Goal: Complete application form

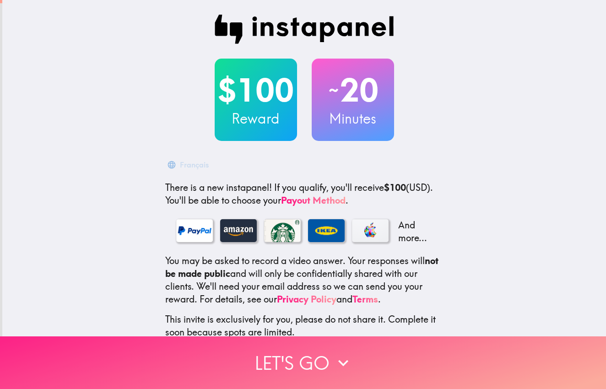
click at [292, 365] on button "Let's go" at bounding box center [303, 363] width 606 height 53
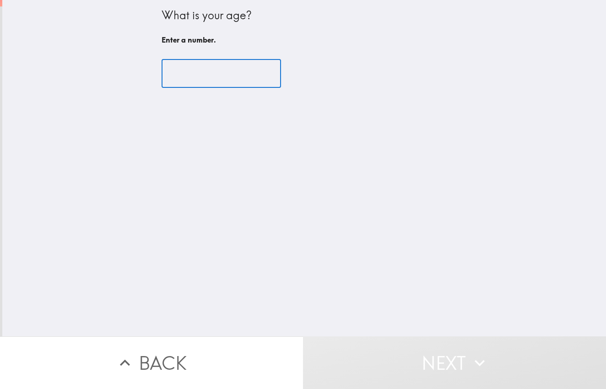
click at [226, 75] on input "number" at bounding box center [222, 74] width 120 height 28
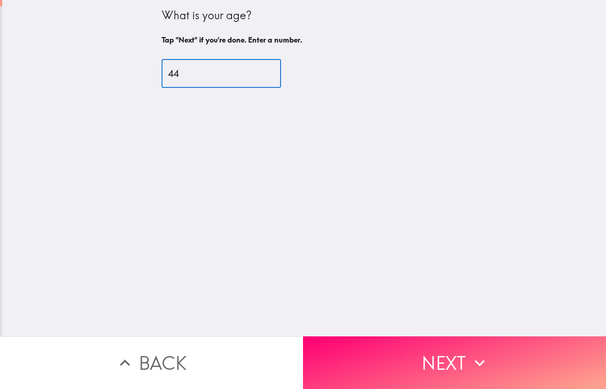
type input "44"
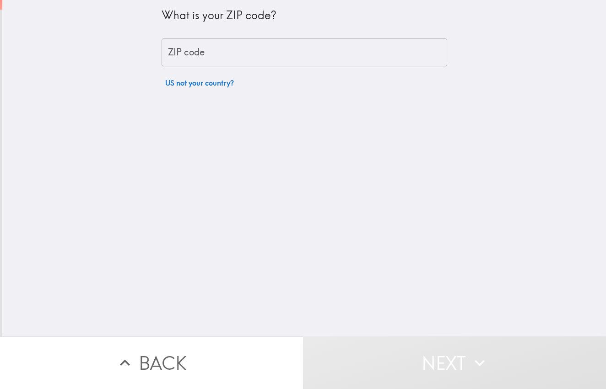
click at [241, 50] on input "ZIP code" at bounding box center [305, 52] width 286 height 28
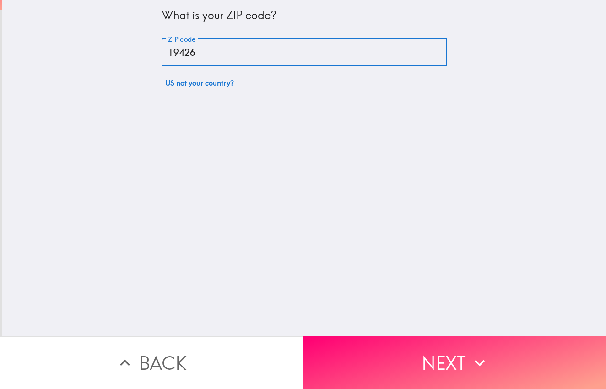
type input "19426"
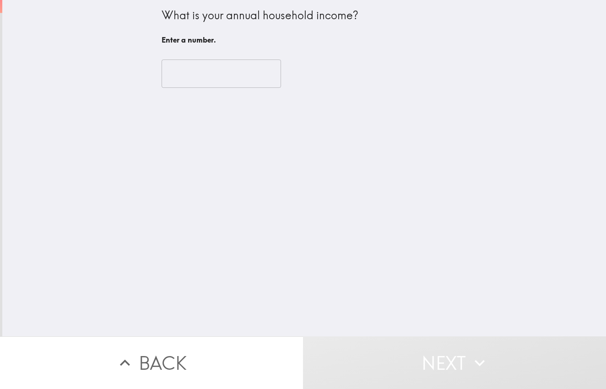
click at [232, 72] on input "number" at bounding box center [222, 74] width 120 height 28
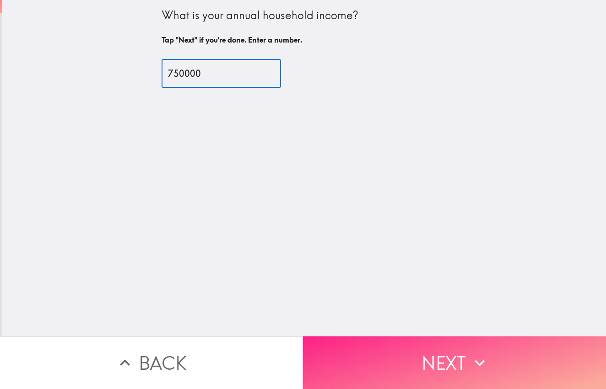
type input "750000"
click at [392, 365] on button "Next" at bounding box center [454, 363] width 303 height 53
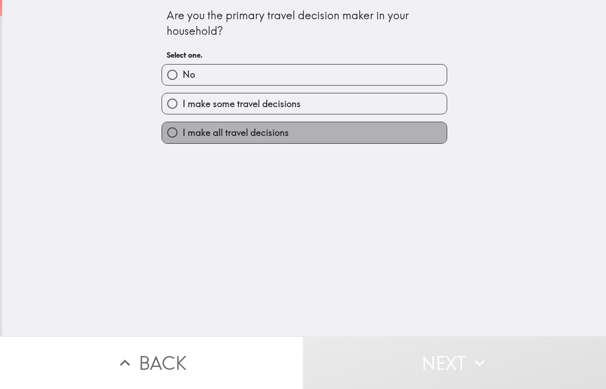
click at [264, 136] on span "I make all travel decisions" at bounding box center [236, 132] width 106 height 13
click at [183, 136] on input "I make all travel decisions" at bounding box center [172, 132] width 21 height 21
radio input "true"
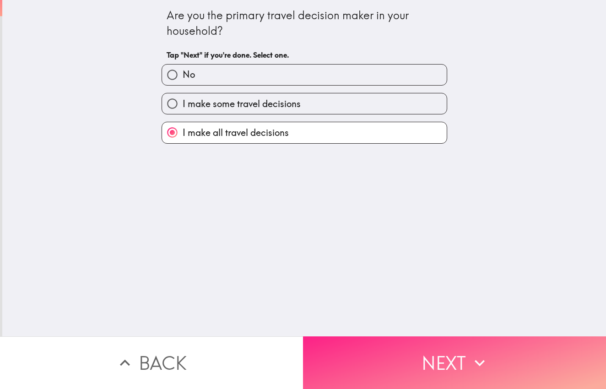
click at [435, 365] on button "Next" at bounding box center [454, 363] width 303 height 53
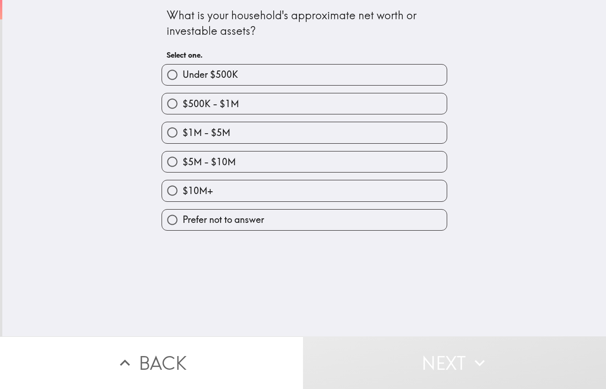
click at [296, 172] on label "$5M - $10M" at bounding box center [304, 162] width 285 height 21
click at [183, 172] on input "$5M - $10M" at bounding box center [172, 162] width 21 height 21
radio input "true"
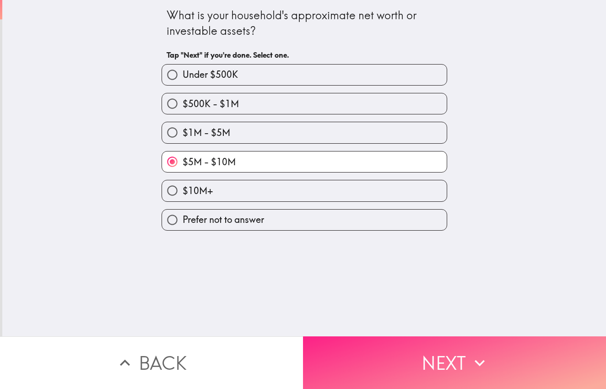
click at [404, 365] on button "Next" at bounding box center [454, 363] width 303 height 53
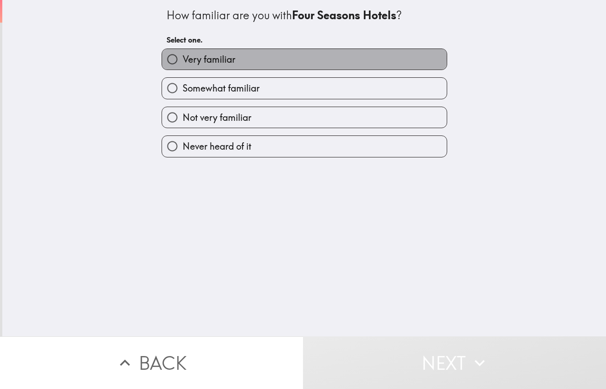
click at [292, 58] on label "Very familiar" at bounding box center [304, 59] width 285 height 21
click at [183, 58] on input "Very familiar" at bounding box center [172, 59] width 21 height 21
radio input "true"
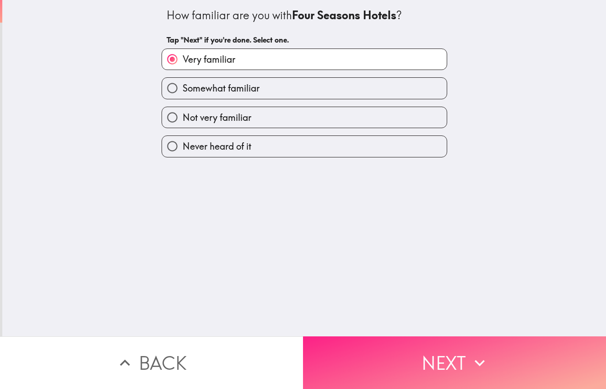
click at [431, 360] on button "Next" at bounding box center [454, 363] width 303 height 53
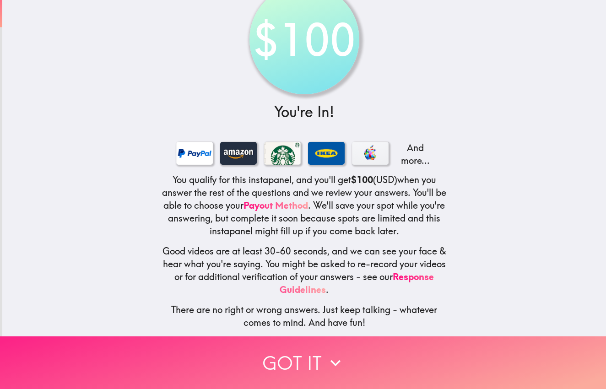
scroll to position [30, 0]
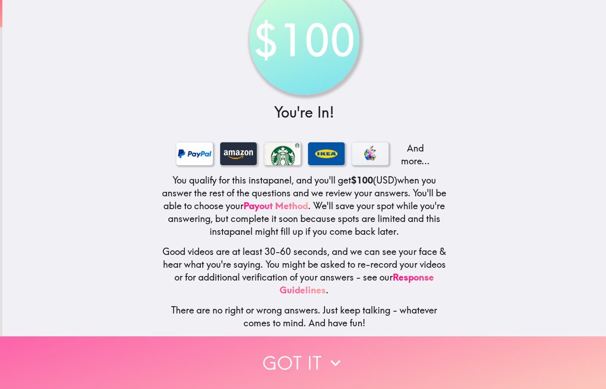
click at [292, 364] on button "Got it" at bounding box center [303, 363] width 606 height 53
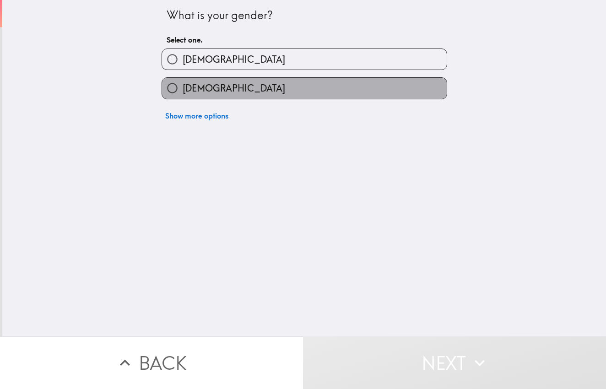
click at [294, 94] on label "[DEMOGRAPHIC_DATA]" at bounding box center [304, 88] width 285 height 21
click at [183, 94] on input "[DEMOGRAPHIC_DATA]" at bounding box center [172, 88] width 21 height 21
radio input "true"
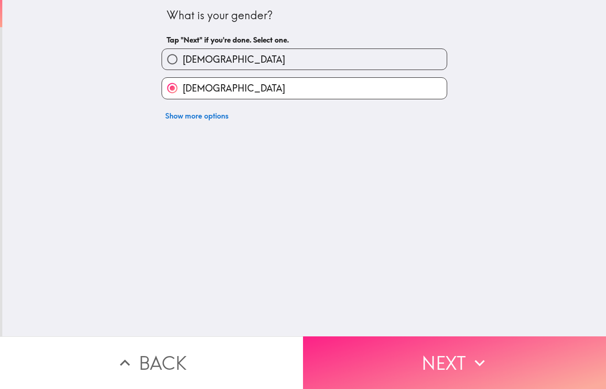
click at [431, 356] on button "Next" at bounding box center [454, 363] width 303 height 53
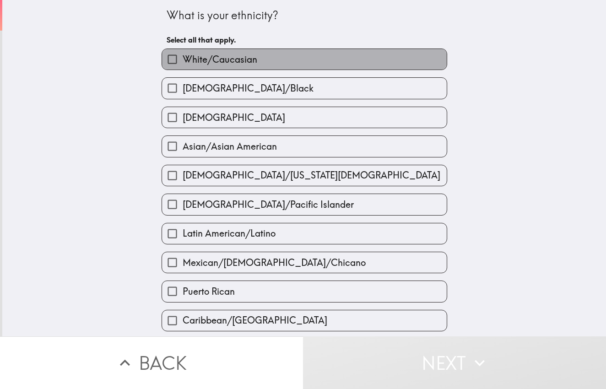
click at [246, 66] on label "White/Caucasian" at bounding box center [304, 59] width 285 height 21
click at [183, 66] on input "White/Caucasian" at bounding box center [172, 59] width 21 height 21
checkbox input "true"
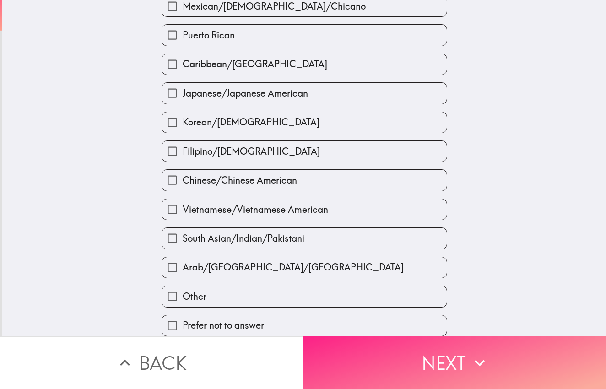
scroll to position [265, 0]
click at [433, 356] on button "Next" at bounding box center [454, 363] width 303 height 53
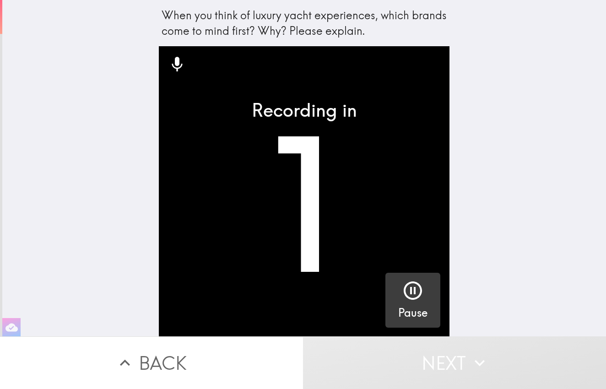
click at [409, 287] on icon "button" at bounding box center [413, 291] width 22 height 22
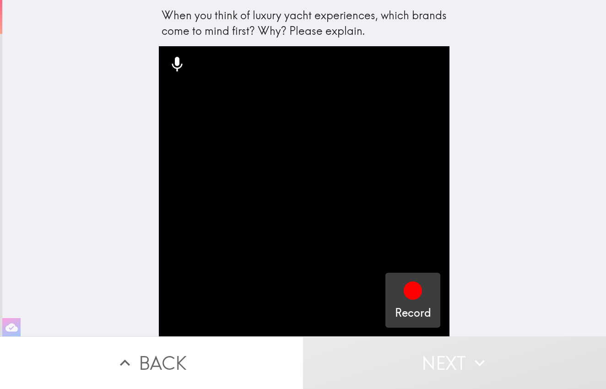
click at [409, 296] on icon "button" at bounding box center [413, 291] width 18 height 18
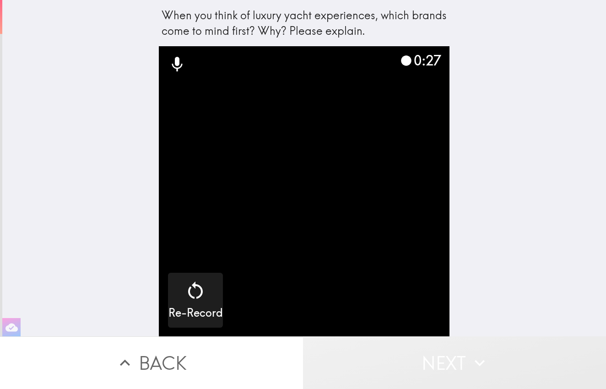
click at [452, 367] on button "Next" at bounding box center [454, 363] width 303 height 53
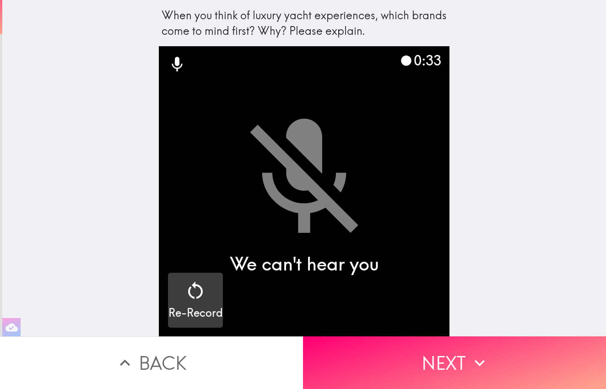
click at [198, 304] on div "button" at bounding box center [196, 293] width 22 height 26
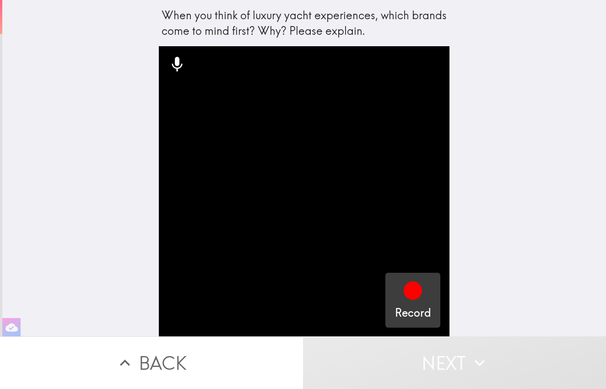
click at [422, 299] on icon "button" at bounding box center [413, 291] width 22 height 22
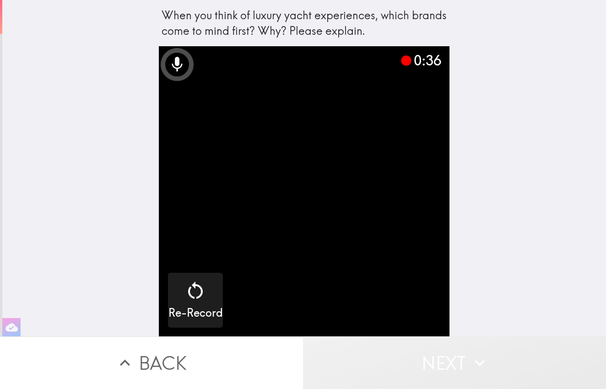
click at [450, 366] on button "Next" at bounding box center [454, 363] width 303 height 53
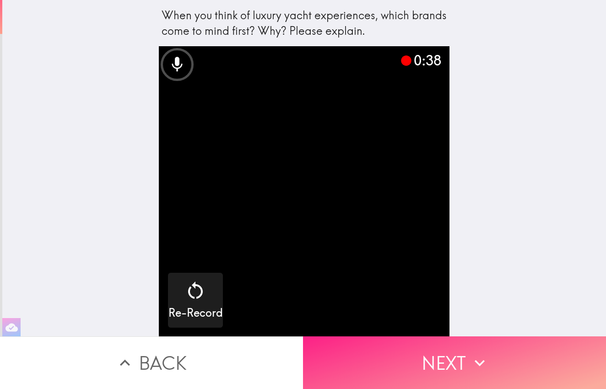
click at [450, 366] on button "Next" at bounding box center [454, 363] width 303 height 53
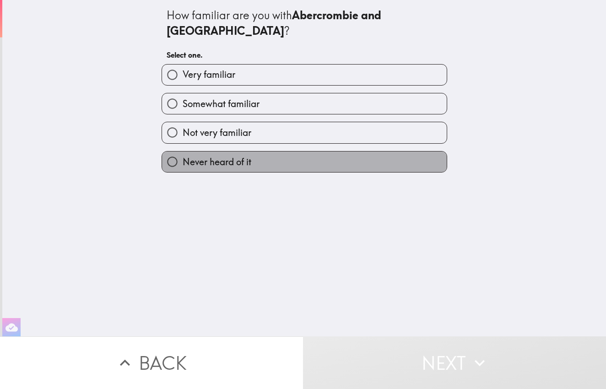
click at [281, 152] on label "Never heard of it" at bounding box center [304, 162] width 285 height 21
click at [183, 152] on input "Never heard of it" at bounding box center [172, 162] width 21 height 21
radio input "true"
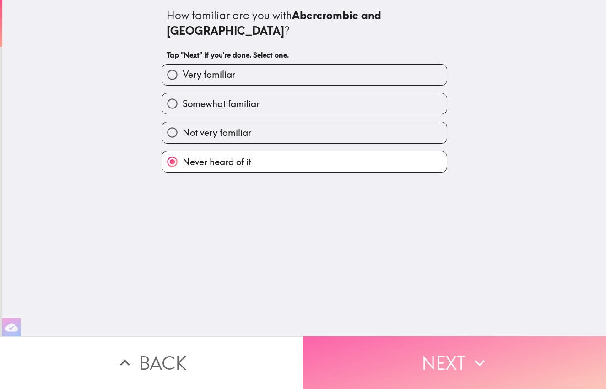
click at [442, 369] on button "Next" at bounding box center [454, 363] width 303 height 53
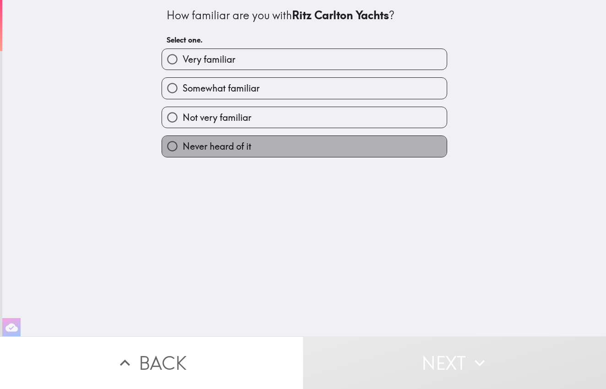
click at [244, 144] on span "Never heard of it" at bounding box center [217, 146] width 69 height 13
click at [183, 144] on input "Never heard of it" at bounding box center [172, 146] width 21 height 21
radio input "true"
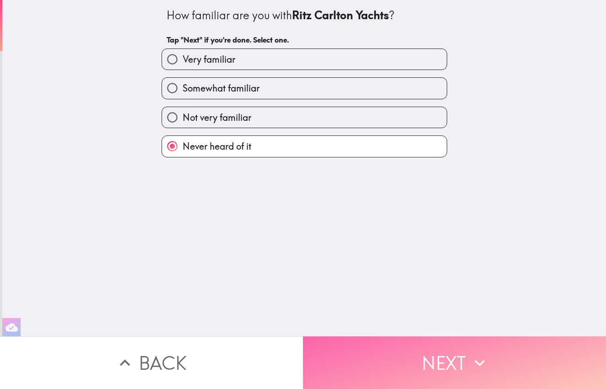
click at [446, 357] on button "Next" at bounding box center [454, 363] width 303 height 53
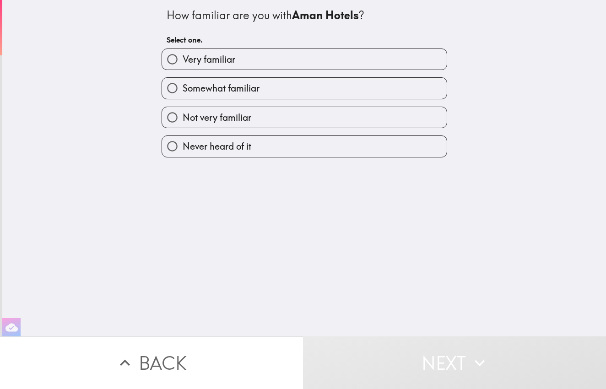
click at [285, 82] on label "Somewhat familiar" at bounding box center [304, 88] width 285 height 21
click at [183, 82] on input "Somewhat familiar" at bounding box center [172, 88] width 21 height 21
radio input "true"
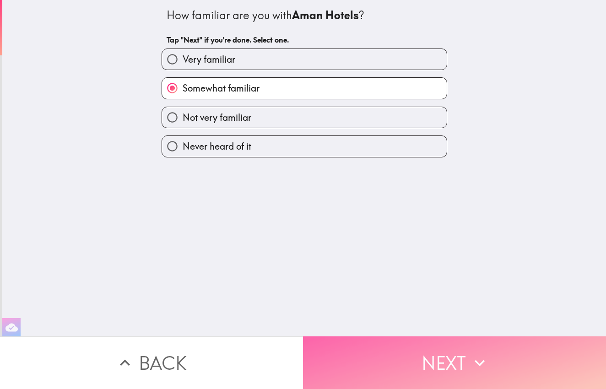
click at [415, 366] on button "Next" at bounding box center [454, 363] width 303 height 53
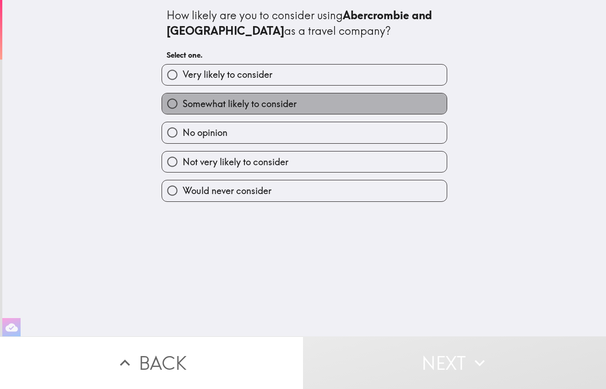
click at [311, 108] on label "Somewhat likely to consider" at bounding box center [304, 103] width 285 height 21
click at [183, 108] on input "Somewhat likely to consider" at bounding box center [172, 103] width 21 height 21
radio input "true"
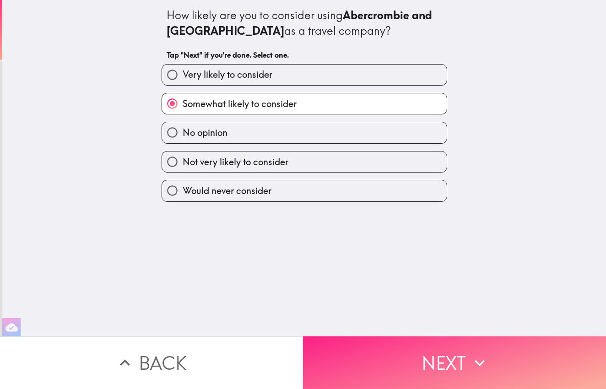
click at [406, 368] on button "Next" at bounding box center [454, 363] width 303 height 53
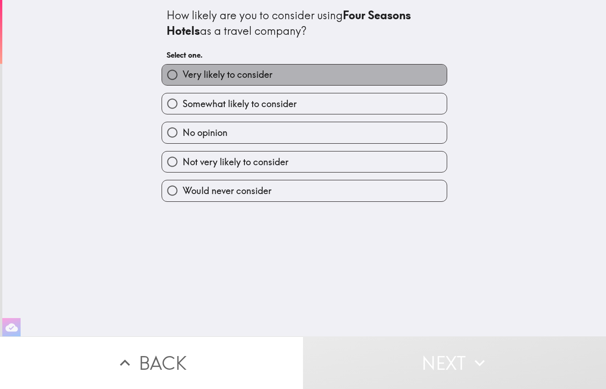
click at [303, 75] on label "Very likely to consider" at bounding box center [304, 75] width 285 height 21
click at [183, 75] on input "Very likely to consider" at bounding box center [172, 75] width 21 height 21
radio input "true"
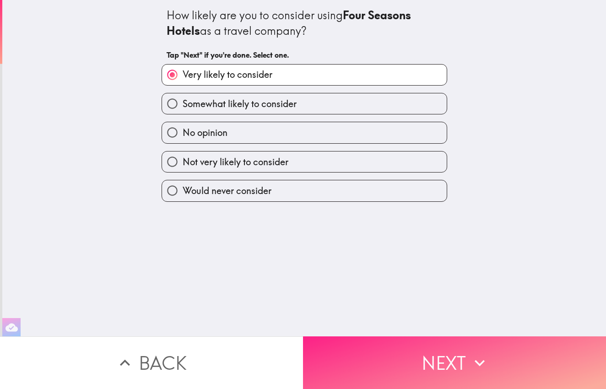
click at [387, 374] on button "Next" at bounding box center [454, 363] width 303 height 53
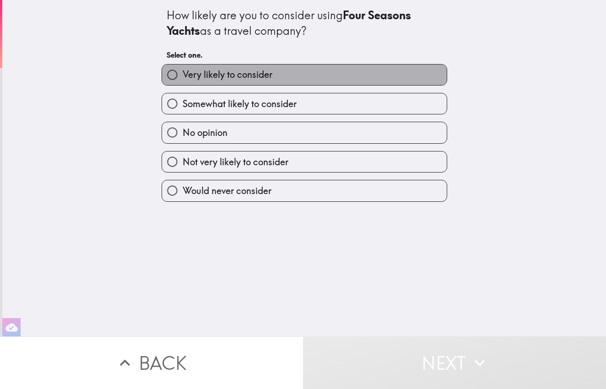
click at [314, 79] on label "Very likely to consider" at bounding box center [304, 75] width 285 height 21
click at [183, 79] on input "Very likely to consider" at bounding box center [172, 75] width 21 height 21
radio input "true"
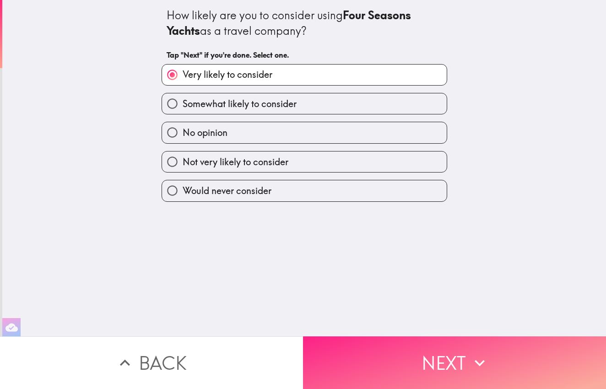
click at [391, 360] on button "Next" at bounding box center [454, 363] width 303 height 53
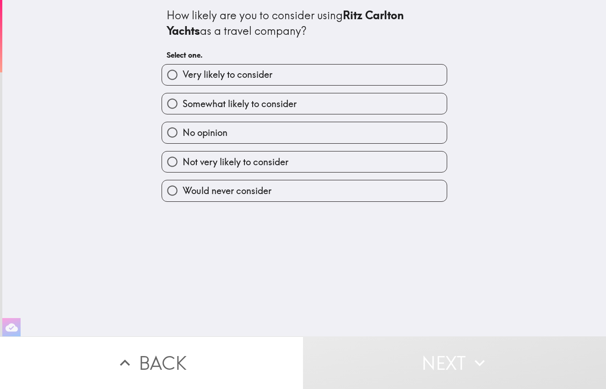
click at [272, 75] on span "Very likely to consider" at bounding box center [228, 74] width 90 height 13
click at [183, 75] on input "Very likely to consider" at bounding box center [172, 75] width 21 height 21
radio input "true"
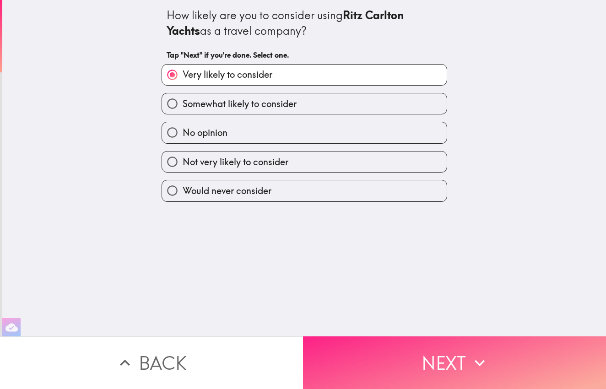
click at [413, 360] on button "Next" at bounding box center [454, 363] width 303 height 53
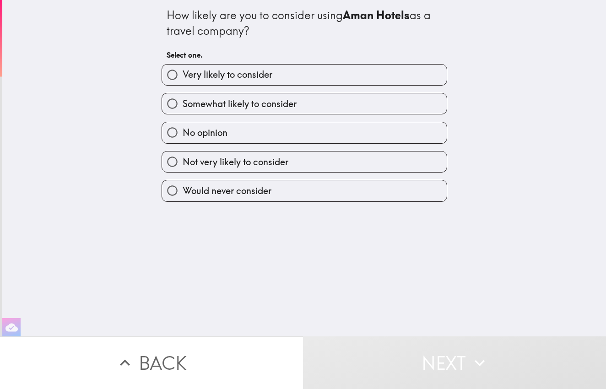
click at [295, 104] on span "Somewhat likely to consider" at bounding box center [240, 104] width 114 height 13
click at [183, 104] on input "Somewhat likely to consider" at bounding box center [172, 103] width 21 height 21
radio input "true"
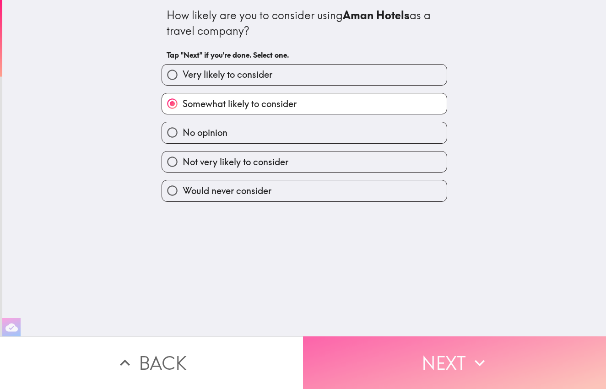
click at [417, 362] on button "Next" at bounding box center [454, 363] width 303 height 53
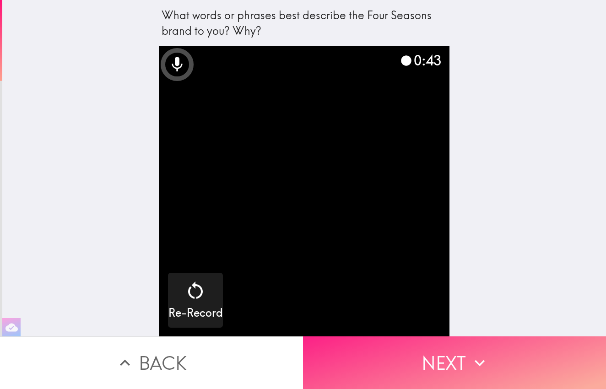
click at [441, 373] on button "Next" at bounding box center [454, 363] width 303 height 53
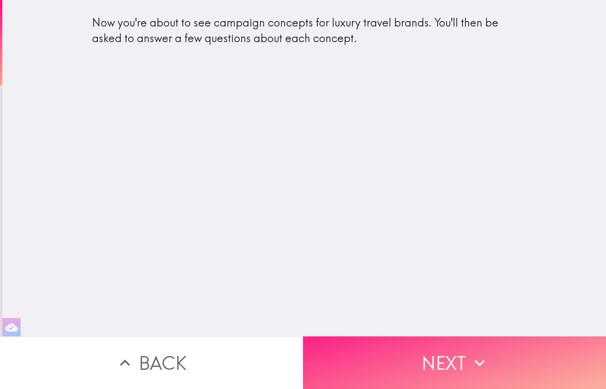
click at [418, 364] on button "Next" at bounding box center [454, 363] width 303 height 53
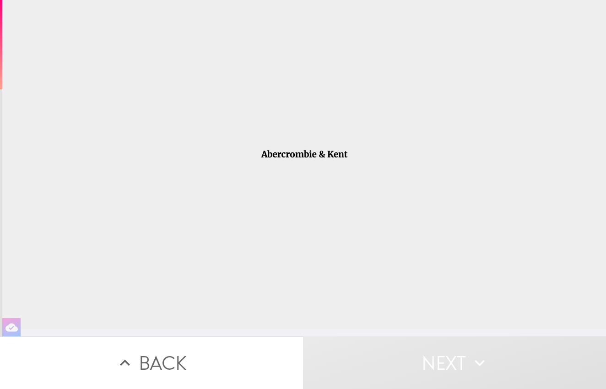
click at [303, 186] on div at bounding box center [304, 164] width 604 height 329
click at [413, 366] on button "Next" at bounding box center [454, 363] width 303 height 53
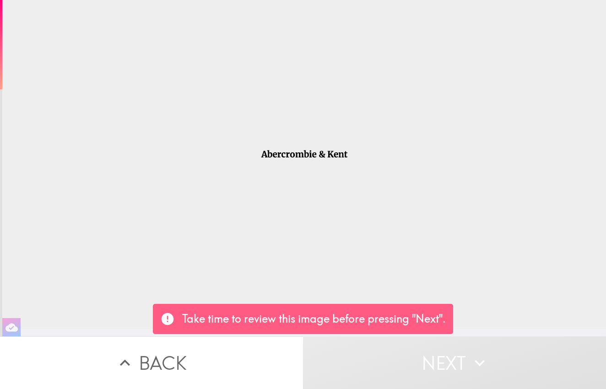
click at [363, 244] on div at bounding box center [304, 164] width 604 height 329
click at [310, 126] on div at bounding box center [304, 164] width 604 height 329
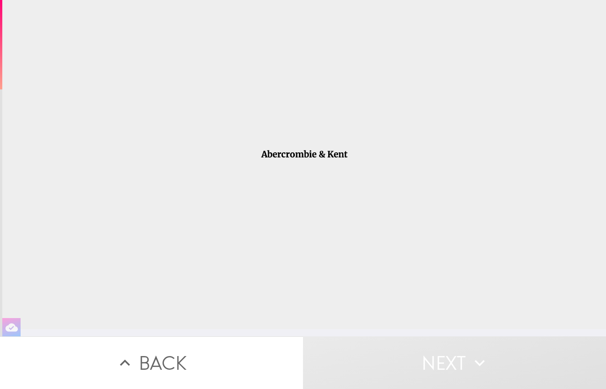
click at [318, 173] on div at bounding box center [304, 164] width 604 height 329
click at [451, 367] on button "Next" at bounding box center [454, 363] width 303 height 53
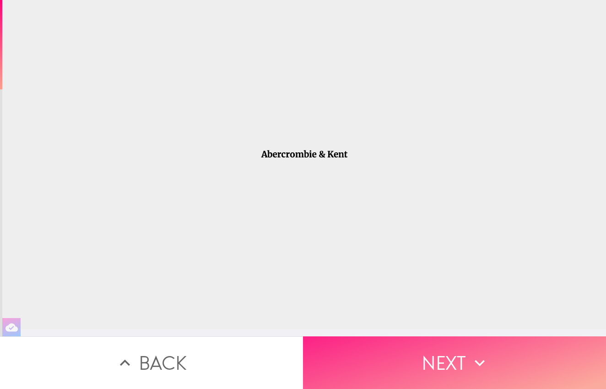
click at [450, 358] on button "Next" at bounding box center [454, 363] width 303 height 53
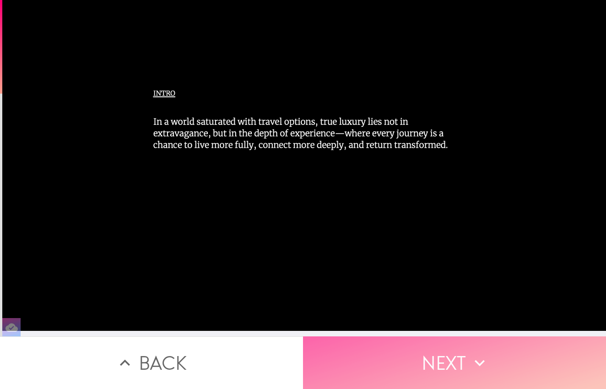
click at [420, 369] on button "Next" at bounding box center [454, 363] width 303 height 53
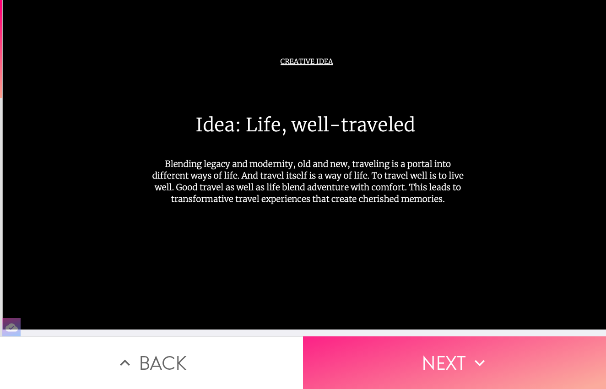
click at [425, 354] on button "Next" at bounding box center [454, 363] width 303 height 53
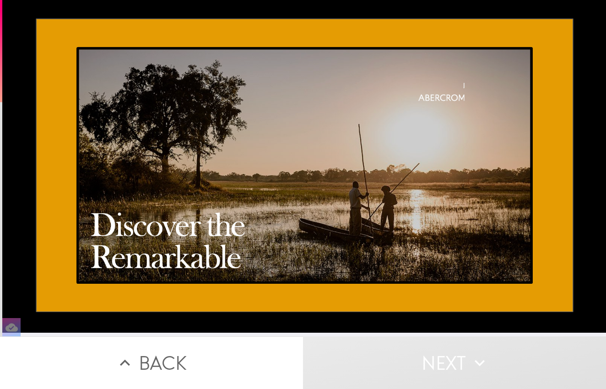
click at [426, 363] on button "Next" at bounding box center [454, 363] width 303 height 53
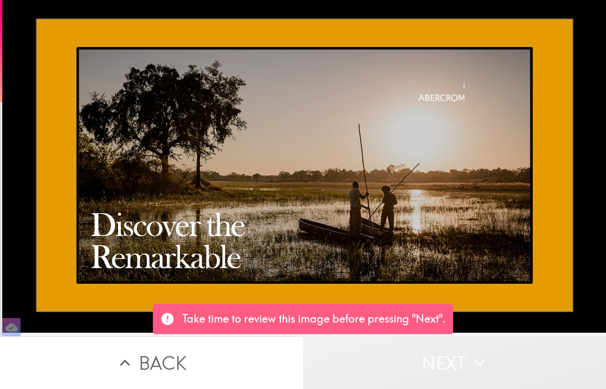
click at [426, 363] on button "Next" at bounding box center [454, 363] width 303 height 53
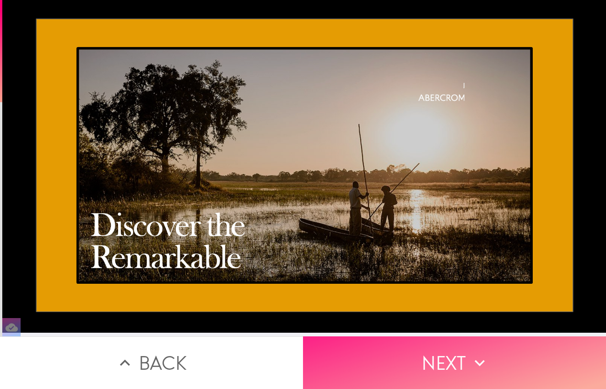
click at [412, 371] on button "Next" at bounding box center [454, 363] width 303 height 53
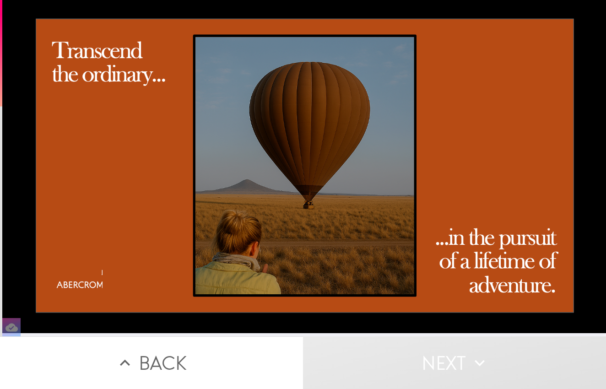
click at [428, 369] on button "Next" at bounding box center [454, 363] width 303 height 53
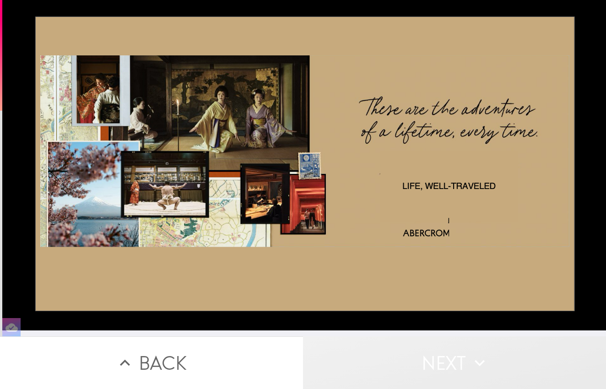
click at [428, 369] on button "Next" at bounding box center [454, 363] width 303 height 53
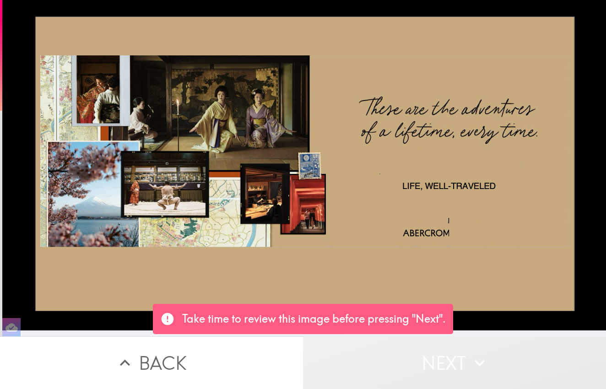
click at [428, 369] on button "Next" at bounding box center [454, 363] width 303 height 53
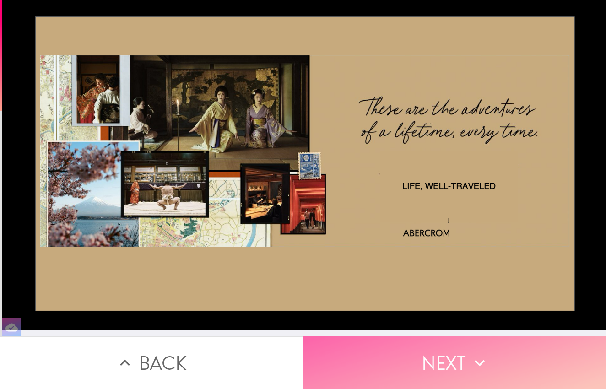
click at [443, 362] on button "Next" at bounding box center [454, 363] width 303 height 53
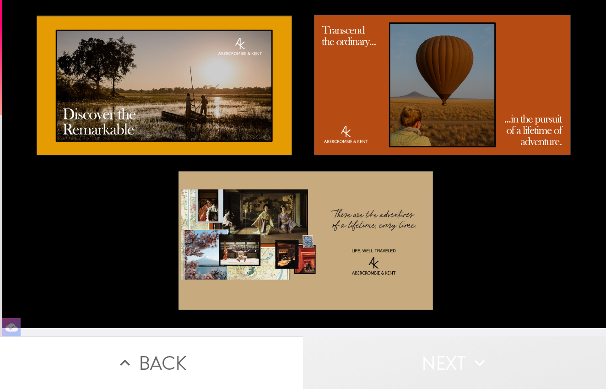
click at [443, 362] on button "Next" at bounding box center [454, 363] width 303 height 53
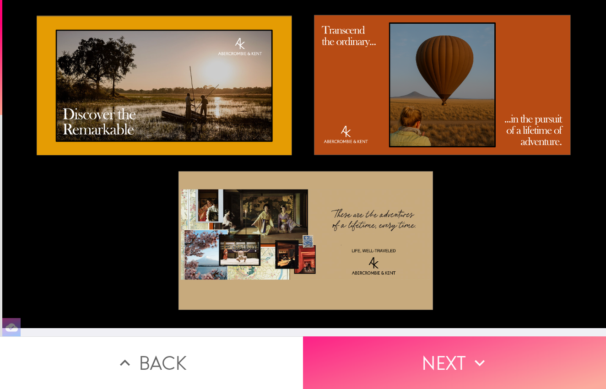
click at [443, 362] on button "Next" at bounding box center [454, 363] width 303 height 53
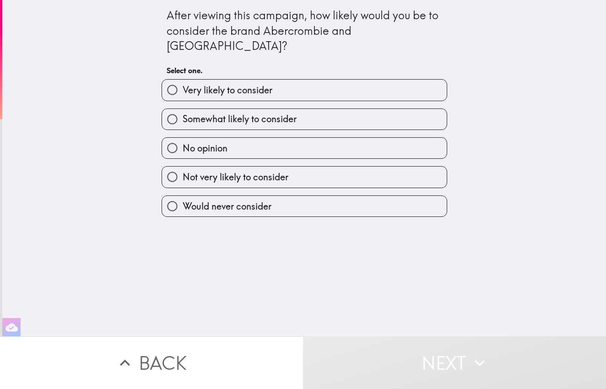
click at [226, 84] on span "Very likely to consider" at bounding box center [228, 90] width 90 height 13
click at [183, 80] on input "Very likely to consider" at bounding box center [172, 90] width 21 height 21
radio input "true"
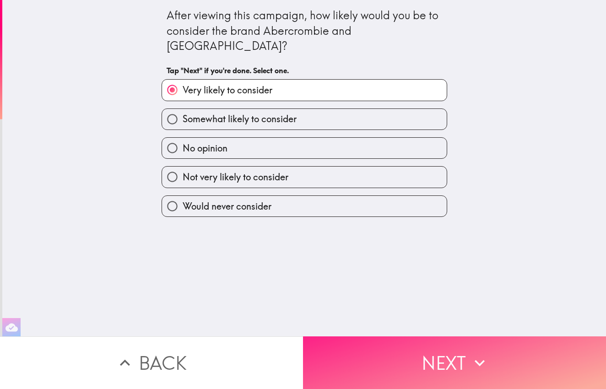
click at [434, 369] on button "Next" at bounding box center [454, 363] width 303 height 53
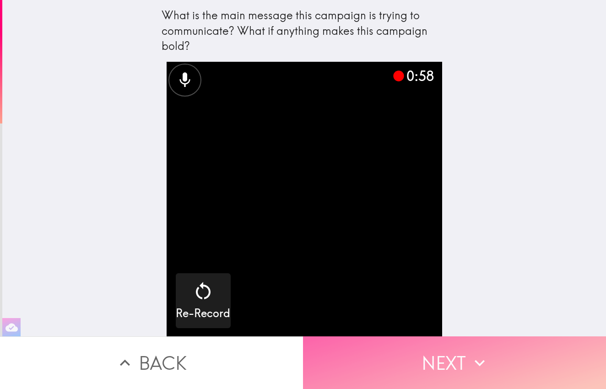
click at [444, 359] on button "Next" at bounding box center [454, 363] width 303 height 53
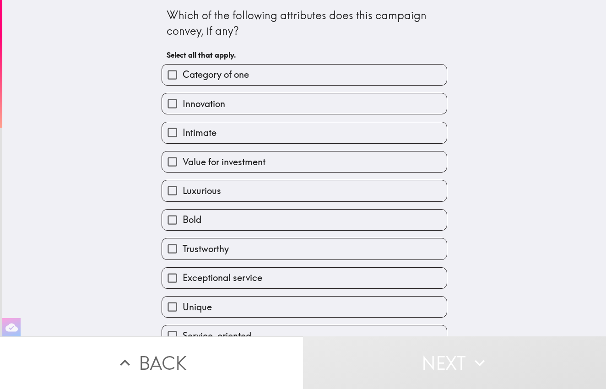
click at [297, 107] on label "Innovation" at bounding box center [304, 103] width 285 height 21
click at [183, 107] on input "Innovation" at bounding box center [172, 103] width 21 height 21
checkbox input "true"
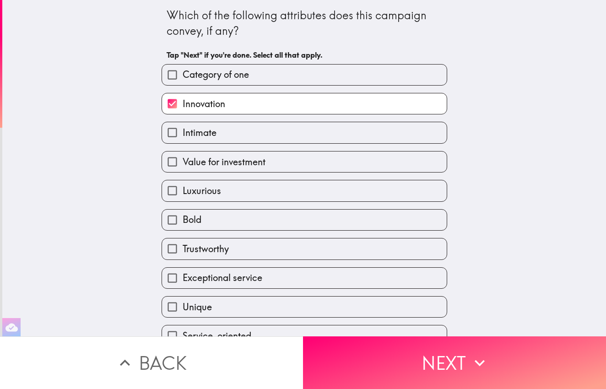
click at [294, 131] on label "Intimate" at bounding box center [304, 132] width 285 height 21
click at [183, 131] on input "Intimate" at bounding box center [172, 132] width 21 height 21
checkbox input "true"
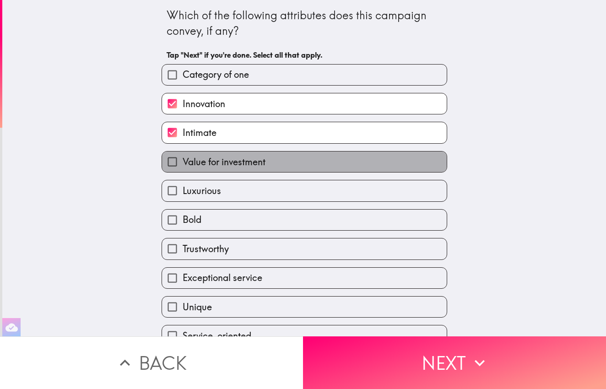
click at [281, 164] on label "Value for investment" at bounding box center [304, 162] width 285 height 21
click at [183, 164] on input "Value for investment" at bounding box center [172, 162] width 21 height 21
checkbox input "true"
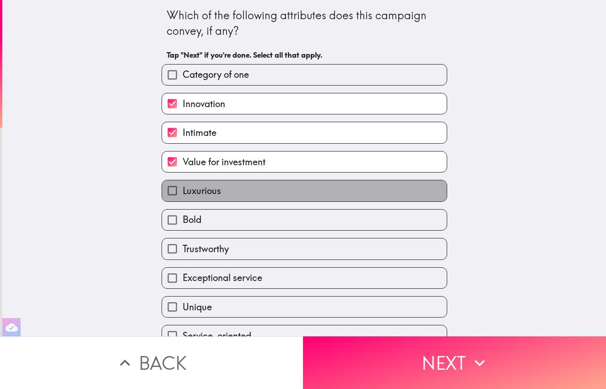
click at [277, 191] on label "Luxurious" at bounding box center [304, 190] width 285 height 21
click at [183, 191] on input "Luxurious" at bounding box center [172, 190] width 21 height 21
checkbox input "true"
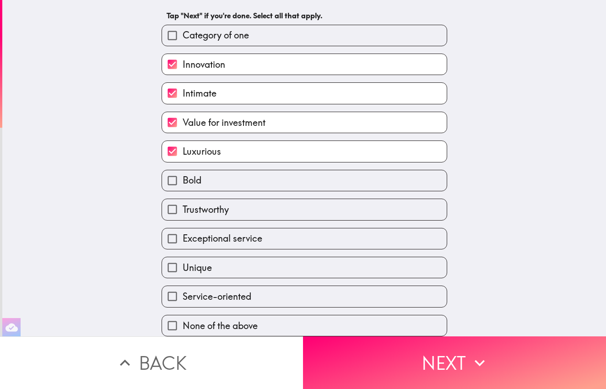
scroll to position [44, 0]
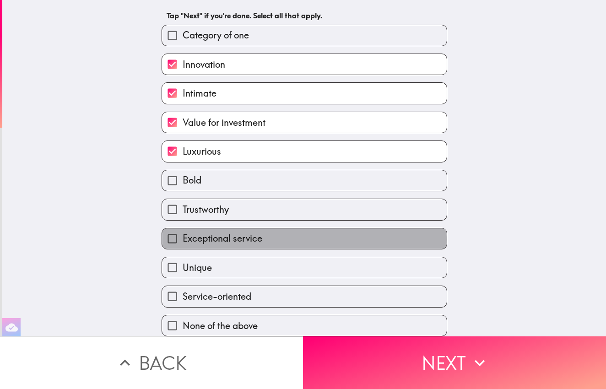
click at [272, 238] on label "Exceptional service" at bounding box center [304, 239] width 285 height 21
click at [183, 238] on input "Exceptional service" at bounding box center [172, 239] width 21 height 21
checkbox input "true"
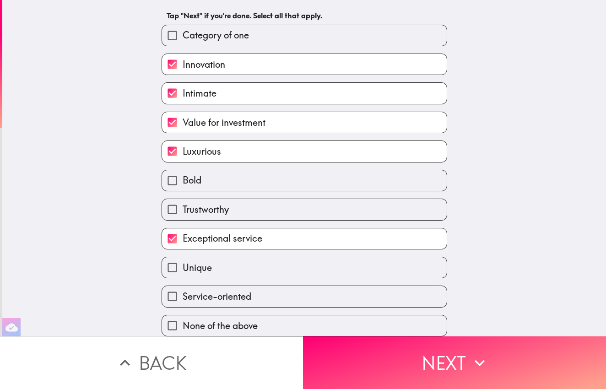
click at [262, 257] on label "Unique" at bounding box center [304, 267] width 285 height 21
click at [183, 257] on input "Unique" at bounding box center [172, 267] width 21 height 21
checkbox input "true"
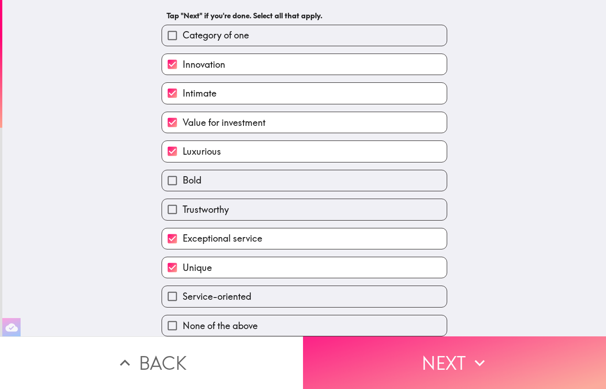
click at [387, 354] on button "Next" at bounding box center [454, 363] width 303 height 53
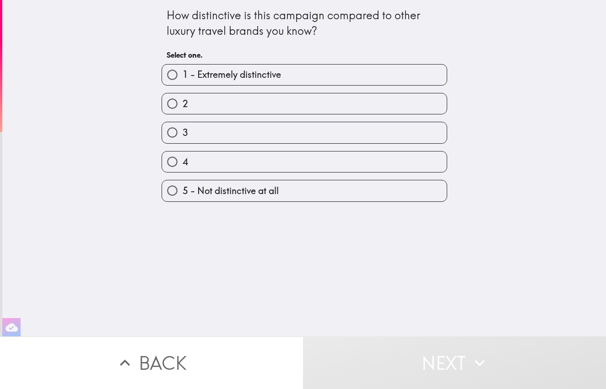
click at [251, 82] on label "1 - Extremely distinctive" at bounding box center [304, 75] width 285 height 21
click at [183, 82] on input "1 - Extremely distinctive" at bounding box center [172, 75] width 21 height 21
radio input "true"
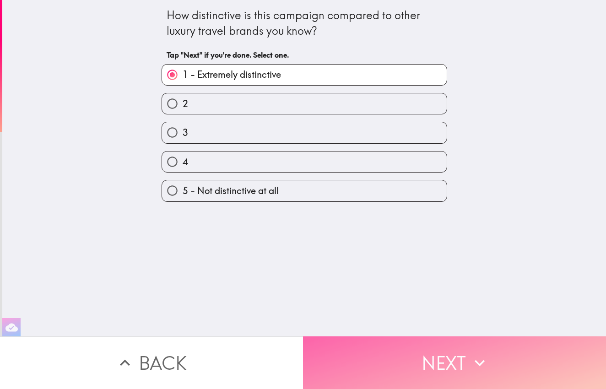
click at [420, 364] on button "Next" at bounding box center [454, 363] width 303 height 53
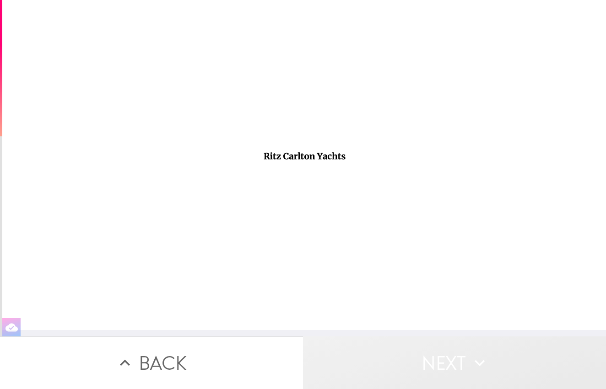
click at [427, 350] on button "Next" at bounding box center [454, 363] width 303 height 53
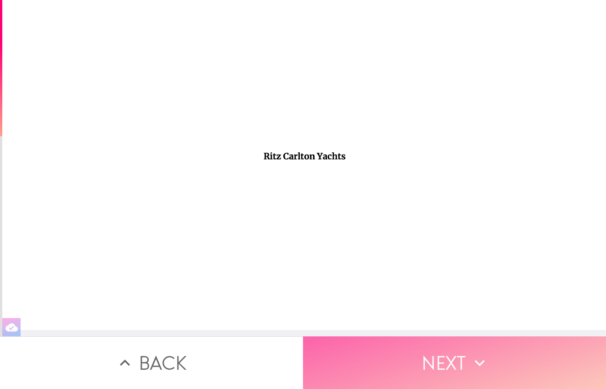
click at [427, 350] on button "Next" at bounding box center [454, 363] width 303 height 53
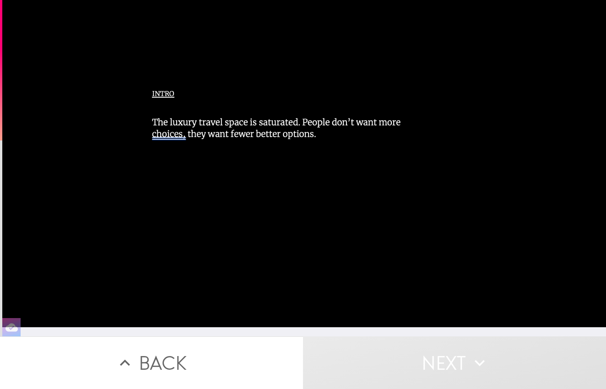
click at [427, 355] on button "Next" at bounding box center [454, 363] width 303 height 53
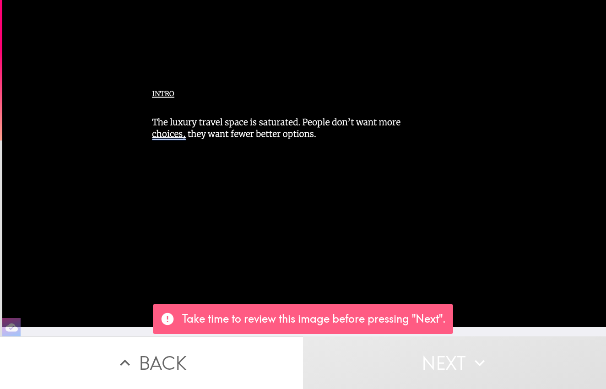
click at [434, 374] on button "Next" at bounding box center [454, 363] width 303 height 53
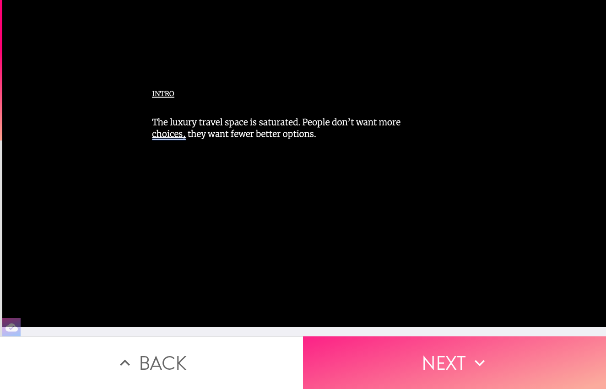
click at [444, 350] on button "Next" at bounding box center [454, 363] width 303 height 53
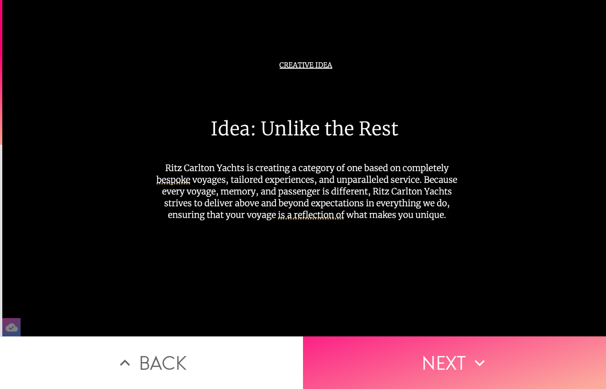
click at [450, 358] on button "Next" at bounding box center [454, 363] width 303 height 53
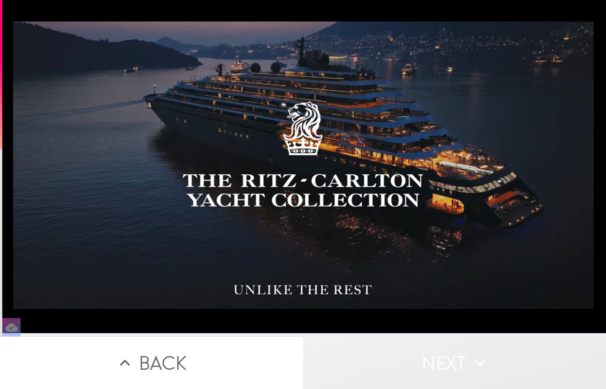
click at [453, 365] on button "Next" at bounding box center [454, 363] width 303 height 53
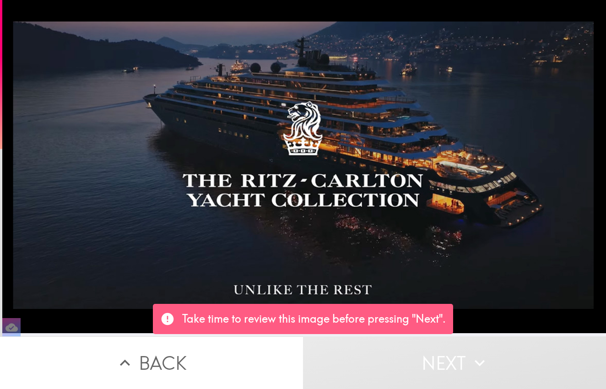
click at [462, 300] on div at bounding box center [304, 166] width 604 height 333
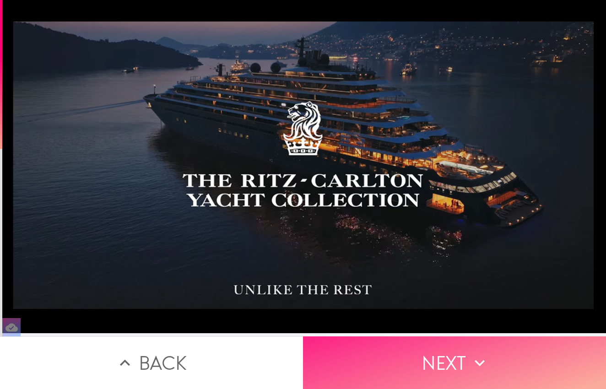
click at [438, 371] on button "Next" at bounding box center [454, 363] width 303 height 53
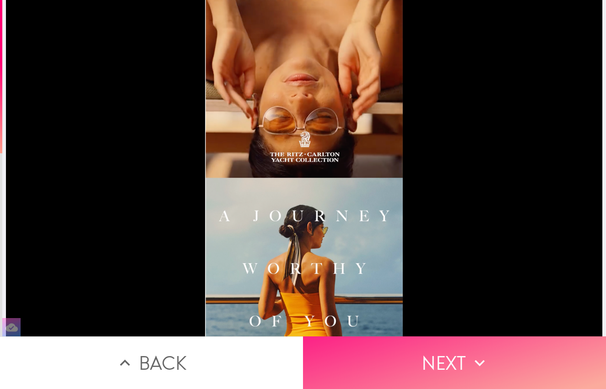
click at [429, 366] on button "Next" at bounding box center [454, 363] width 303 height 53
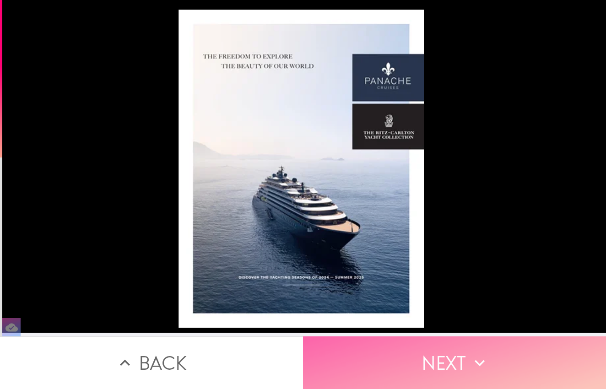
click at [430, 364] on button "Next" at bounding box center [454, 363] width 303 height 53
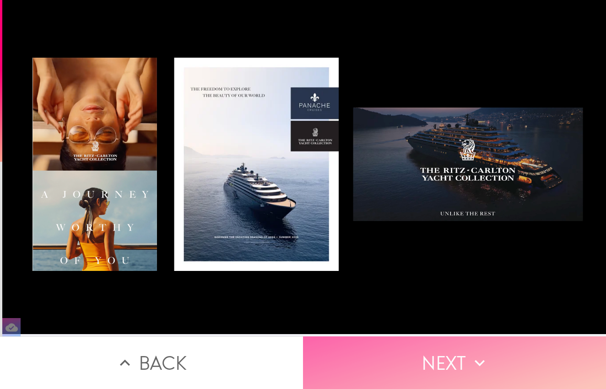
click at [437, 368] on button "Next" at bounding box center [454, 363] width 303 height 53
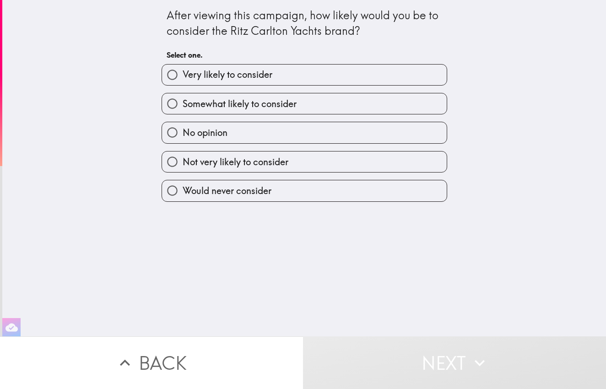
click at [264, 85] on div "Very likely to consider" at bounding box center [305, 75] width 286 height 22
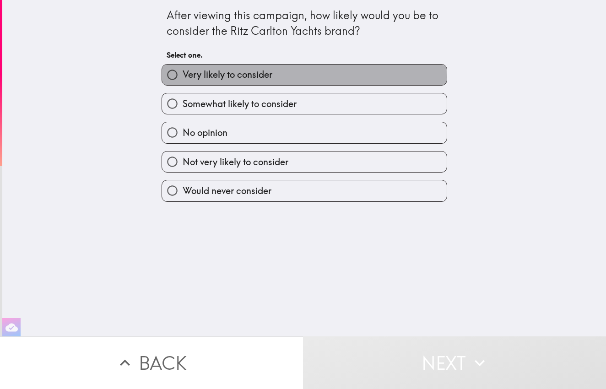
click at [261, 76] on span "Very likely to consider" at bounding box center [228, 74] width 90 height 13
click at [183, 76] on input "Very likely to consider" at bounding box center [172, 75] width 21 height 21
radio input "true"
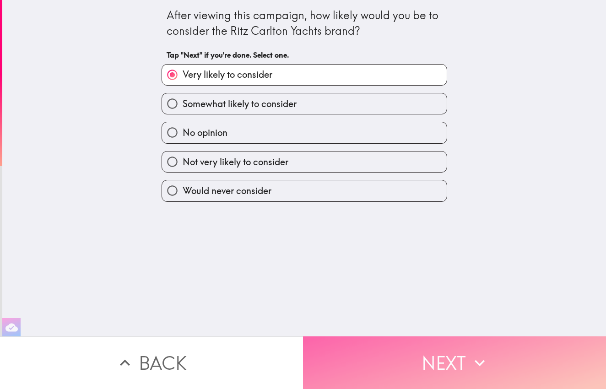
click at [422, 365] on button "Next" at bounding box center [454, 363] width 303 height 53
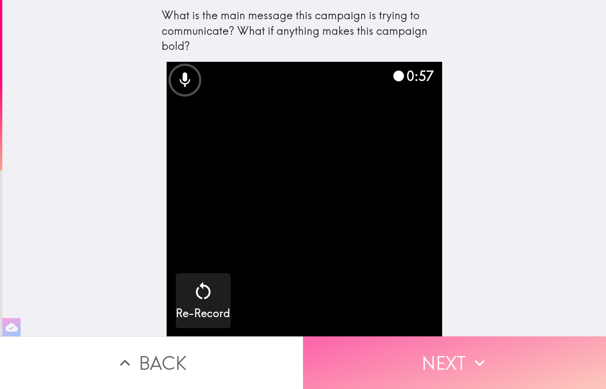
click at [455, 369] on button "Next" at bounding box center [454, 363] width 303 height 53
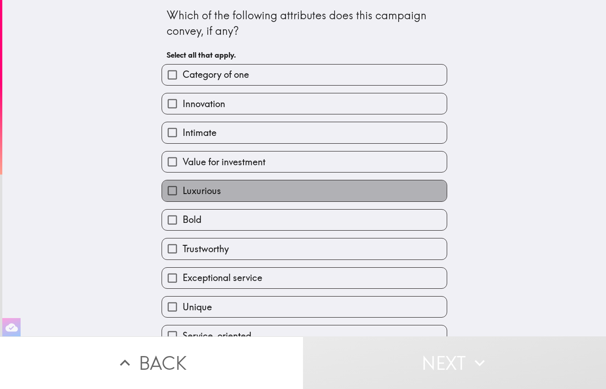
click at [186, 195] on span "Luxurious" at bounding box center [202, 191] width 38 height 13
click at [183, 195] on input "Luxurious" at bounding box center [172, 190] width 21 height 21
checkbox input "true"
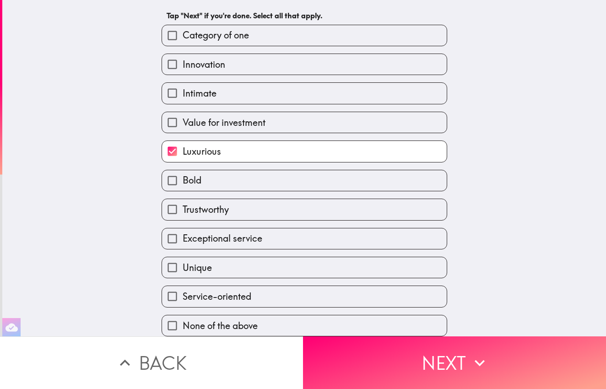
scroll to position [44, 0]
click at [220, 239] on span "Exceptional service" at bounding box center [223, 238] width 80 height 13
click at [183, 239] on input "Exceptional service" at bounding box center [172, 239] width 21 height 21
checkbox input "true"
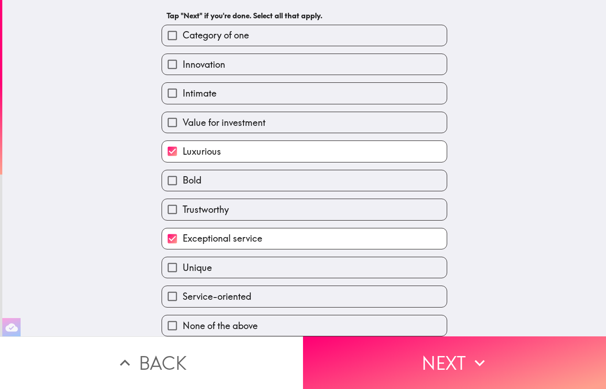
click at [227, 282] on div "Service-oriented" at bounding box center [300, 292] width 293 height 29
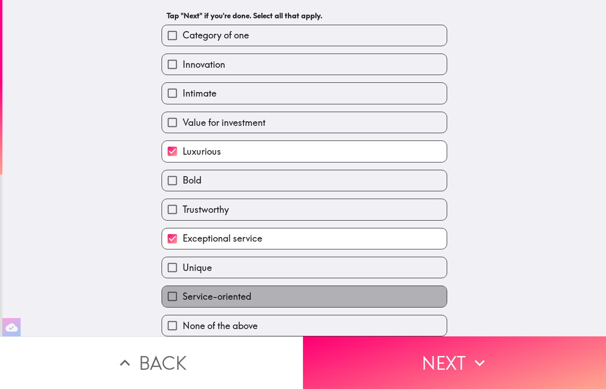
click at [231, 303] on label "Service-oriented" at bounding box center [304, 296] width 285 height 21
click at [183, 303] on input "Service-oriented" at bounding box center [172, 296] width 21 height 21
checkbox input "true"
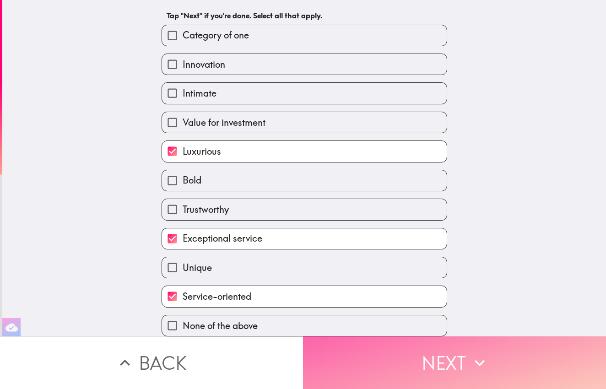
click at [431, 387] on button "Next" at bounding box center [454, 363] width 303 height 53
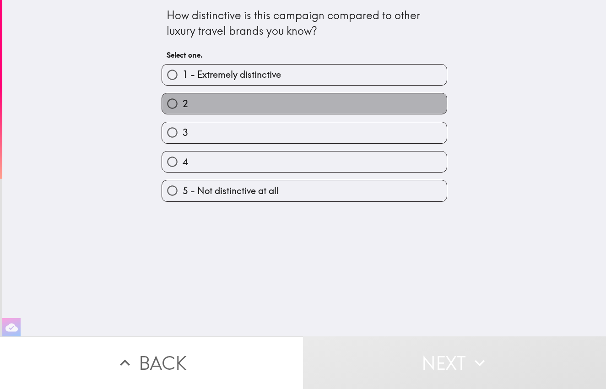
click at [214, 103] on label "2" at bounding box center [304, 103] width 285 height 21
click at [183, 103] on input "2" at bounding box center [172, 103] width 21 height 21
radio input "true"
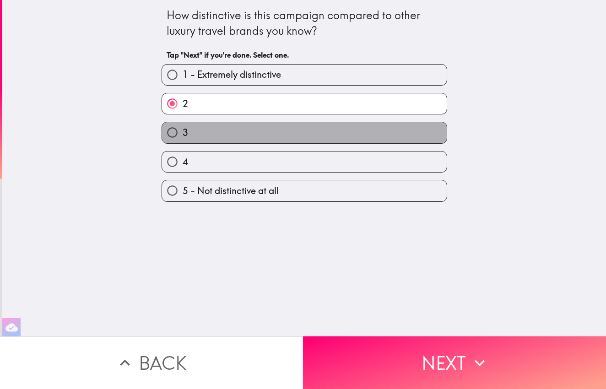
click at [191, 133] on label "3" at bounding box center [304, 132] width 285 height 21
click at [183, 133] on input "3" at bounding box center [172, 132] width 21 height 21
radio input "true"
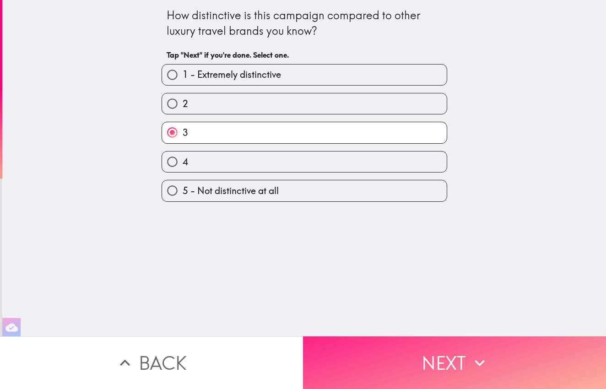
click at [402, 358] on button "Next" at bounding box center [454, 363] width 303 height 53
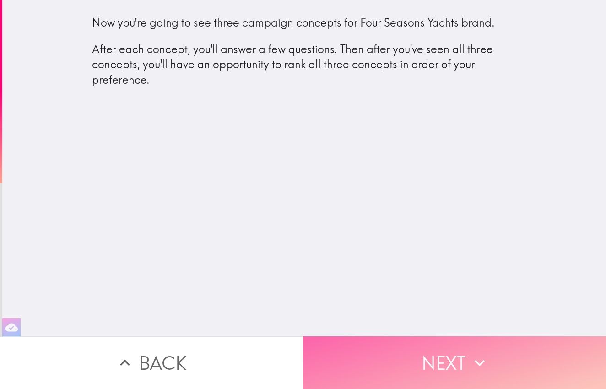
click at [415, 349] on button "Next" at bounding box center [454, 363] width 303 height 53
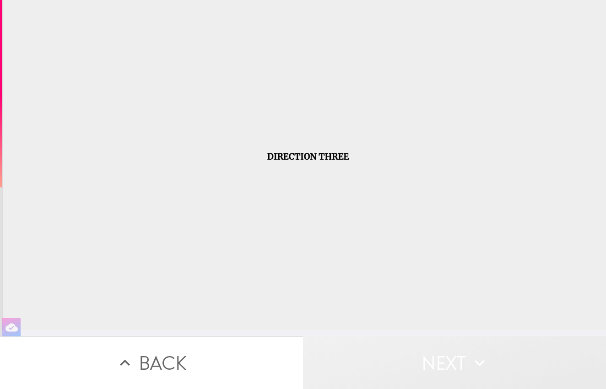
click at [414, 367] on button "Next" at bounding box center [454, 363] width 303 height 53
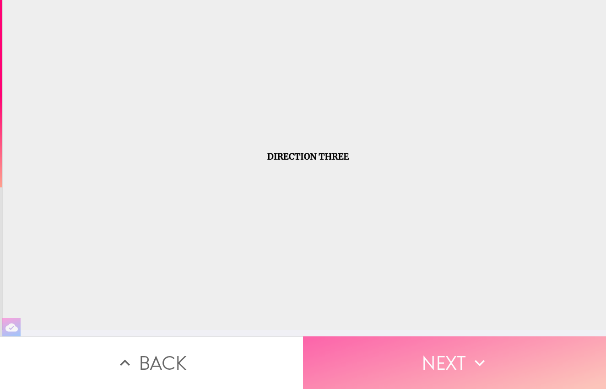
click at [420, 381] on button "Next" at bounding box center [454, 363] width 303 height 53
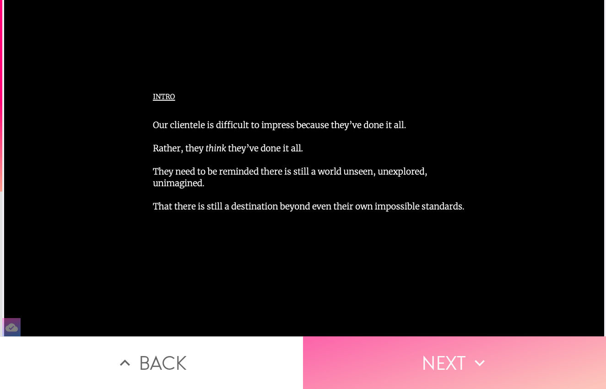
click at [421, 376] on button "Next" at bounding box center [454, 363] width 303 height 53
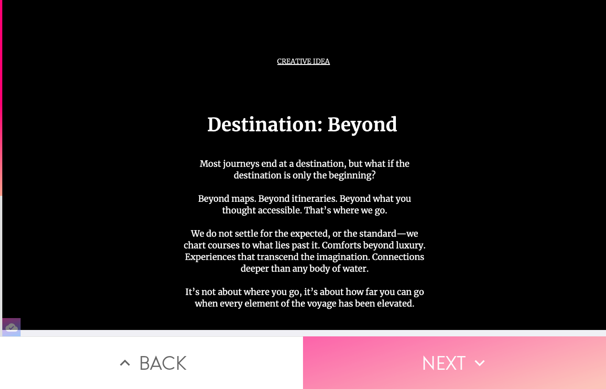
click at [420, 376] on button "Next" at bounding box center [454, 363] width 303 height 53
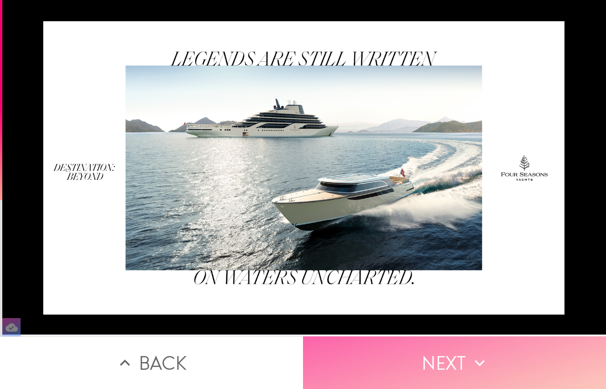
click at [420, 376] on button "Next" at bounding box center [454, 363] width 303 height 53
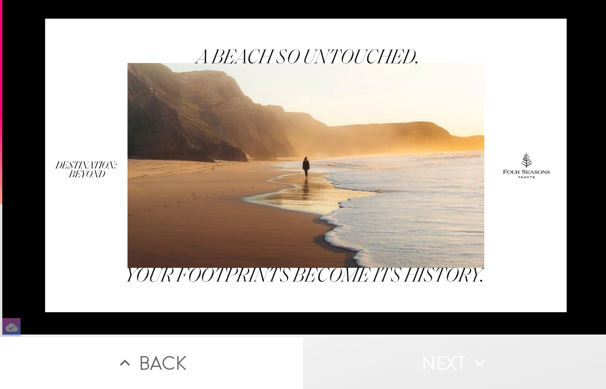
click at [420, 376] on button "Next" at bounding box center [454, 363] width 303 height 53
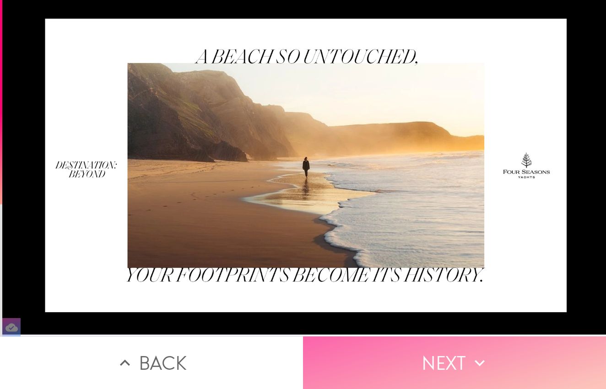
click at [419, 371] on button "Next" at bounding box center [454, 363] width 303 height 53
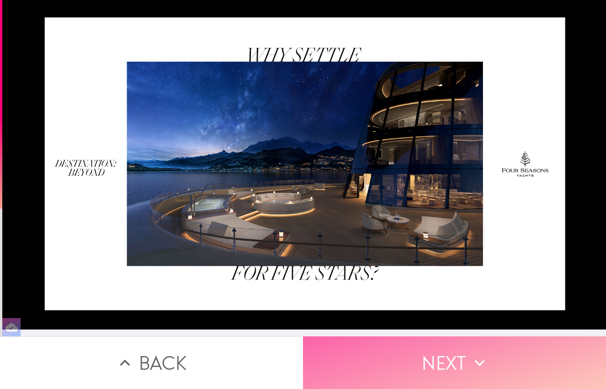
click at [418, 370] on button "Next" at bounding box center [454, 363] width 303 height 53
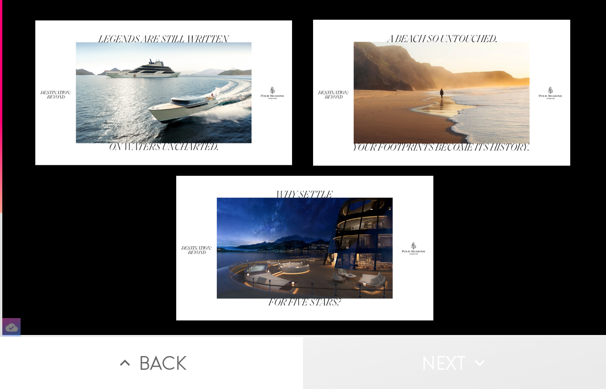
click at [417, 370] on button "Next" at bounding box center [454, 363] width 303 height 53
click at [449, 372] on button "Next" at bounding box center [454, 363] width 303 height 53
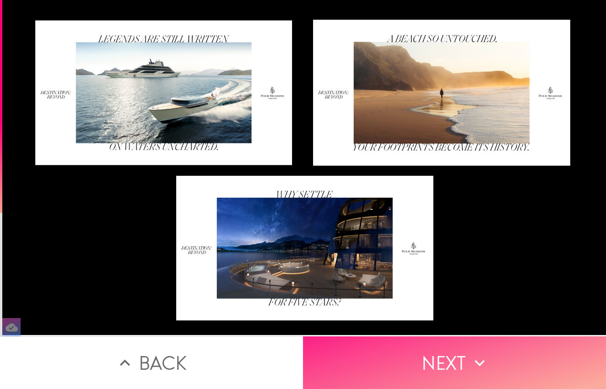
click at [447, 373] on button "Next" at bounding box center [454, 363] width 303 height 53
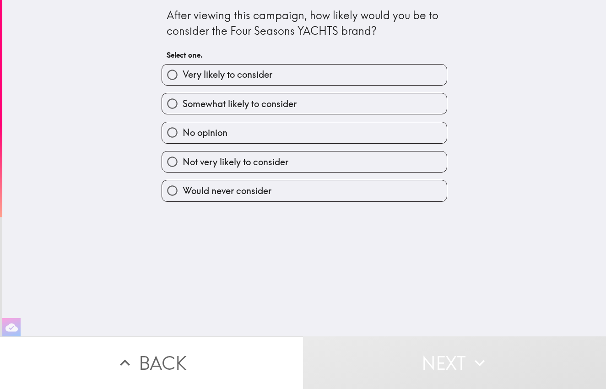
click at [286, 74] on label "Very likely to consider" at bounding box center [304, 75] width 285 height 21
click at [183, 74] on input "Very likely to consider" at bounding box center [172, 75] width 21 height 21
radio input "true"
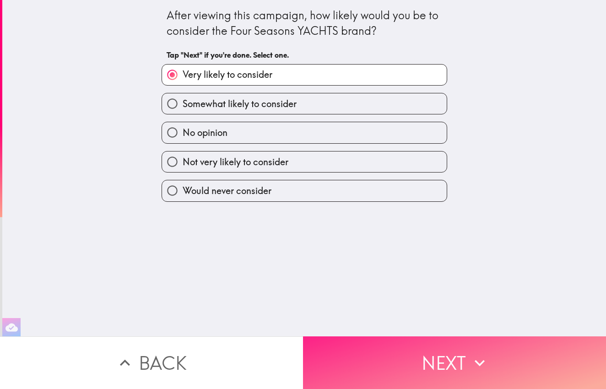
click at [425, 357] on button "Next" at bounding box center [454, 363] width 303 height 53
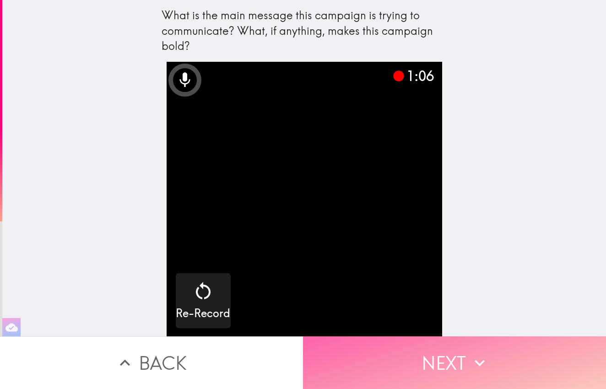
click at [425, 356] on button "Next" at bounding box center [454, 363] width 303 height 53
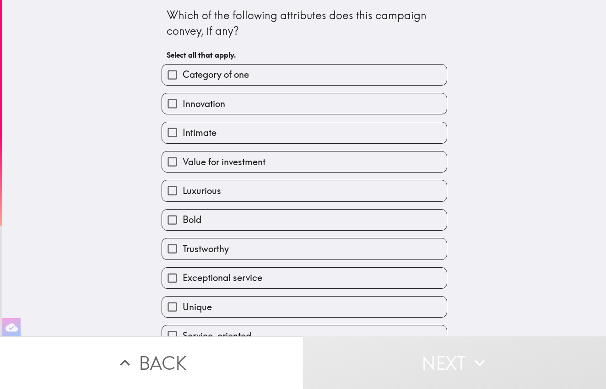
click at [192, 73] on span "Category of one" at bounding box center [216, 74] width 66 height 13
click at [183, 73] on input "Category of one" at bounding box center [172, 75] width 21 height 21
checkbox input "true"
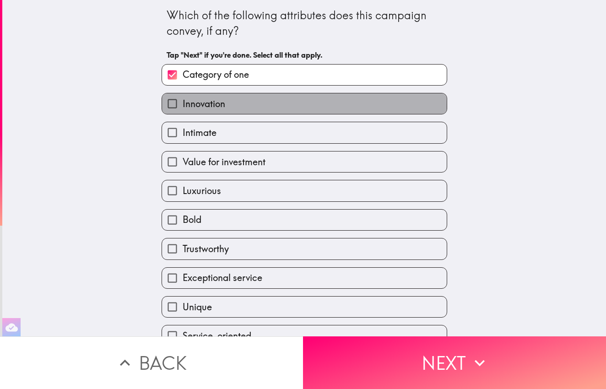
click at [201, 107] on span "Innovation" at bounding box center [204, 104] width 43 height 13
click at [183, 107] on input "Innovation" at bounding box center [172, 103] width 21 height 21
checkbox input "true"
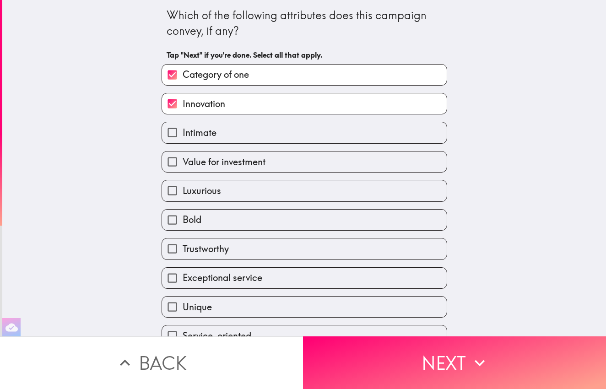
click at [203, 126] on label "Intimate" at bounding box center [304, 132] width 285 height 21
click at [183, 126] on input "Intimate" at bounding box center [172, 132] width 21 height 21
checkbox input "true"
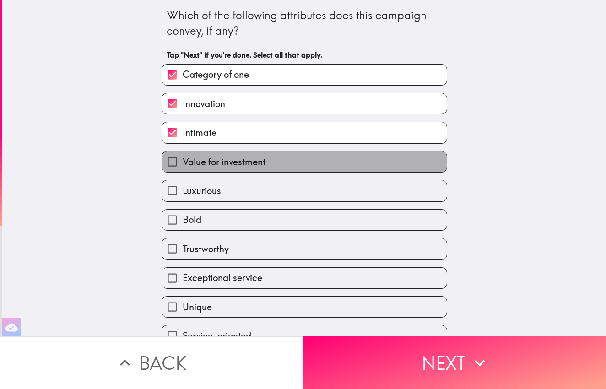
click at [200, 162] on span "Value for investment" at bounding box center [224, 162] width 83 height 13
click at [183, 162] on input "Value for investment" at bounding box center [172, 162] width 21 height 21
checkbox input "true"
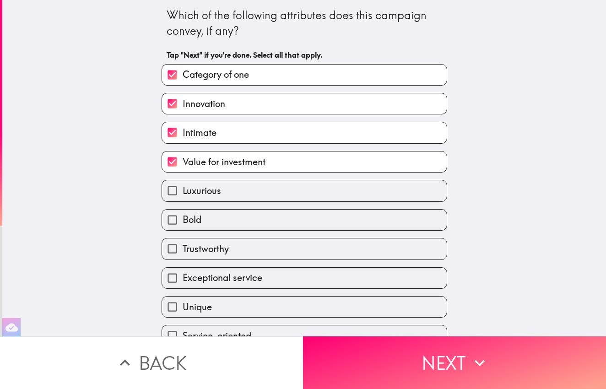
click at [207, 199] on label "Luxurious" at bounding box center [304, 190] width 285 height 21
click at [183, 199] on input "Luxurious" at bounding box center [172, 190] width 21 height 21
checkbox input "true"
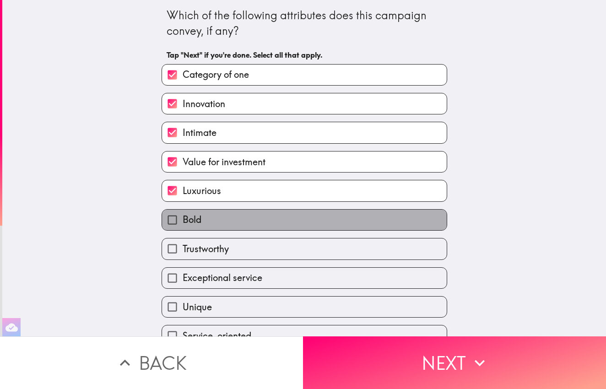
click at [224, 226] on label "Bold" at bounding box center [304, 220] width 285 height 21
click at [183, 226] on input "Bold" at bounding box center [172, 220] width 21 height 21
checkbox input "true"
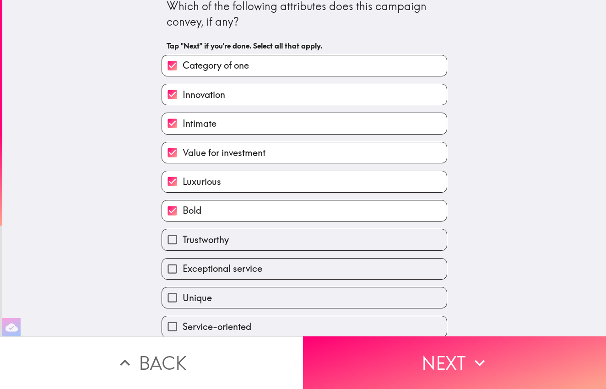
scroll to position [8, 0]
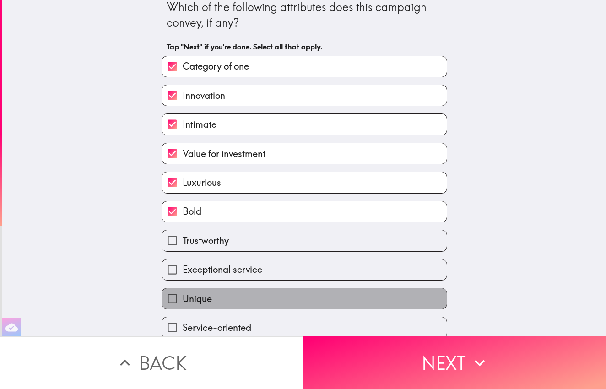
click at [227, 308] on label "Unique" at bounding box center [304, 299] width 285 height 21
click at [183, 308] on input "Unique" at bounding box center [172, 299] width 21 height 21
checkbox input "true"
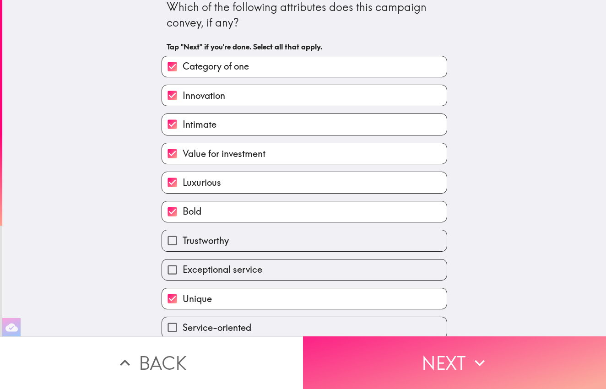
click at [443, 367] on button "Next" at bounding box center [454, 363] width 303 height 53
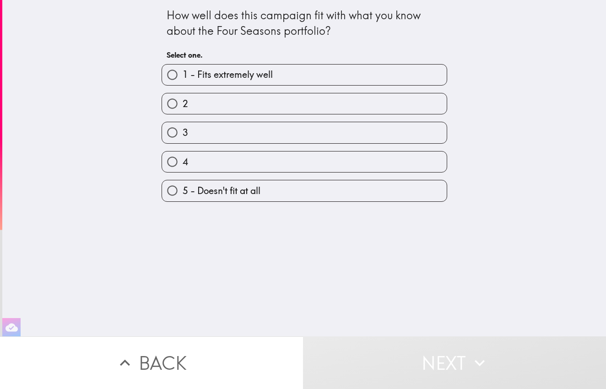
click at [278, 71] on label "1 - Fits extremely well" at bounding box center [304, 75] width 285 height 21
click at [183, 71] on input "1 - Fits extremely well" at bounding box center [172, 75] width 21 height 21
radio input "true"
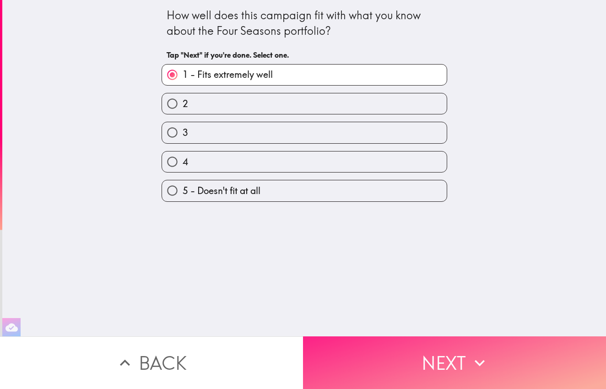
click at [448, 364] on button "Next" at bounding box center [454, 363] width 303 height 53
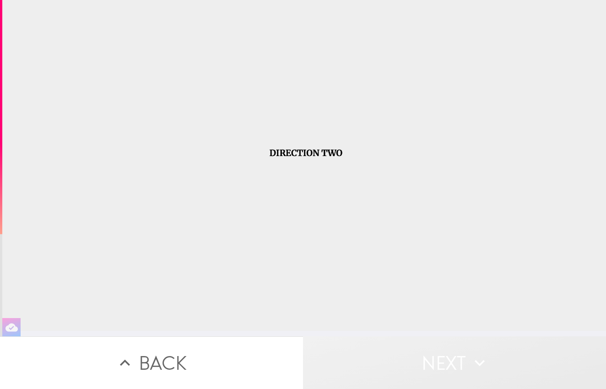
click at [469, 363] on button "Next" at bounding box center [454, 363] width 303 height 53
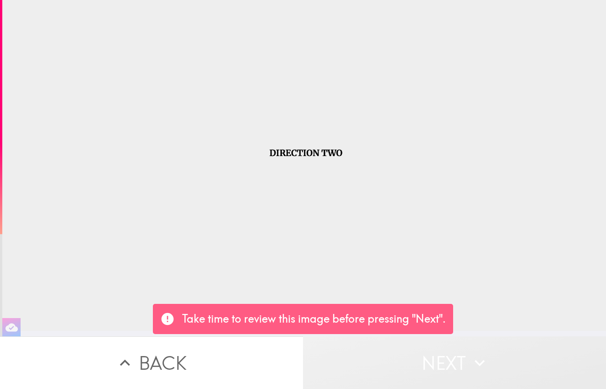
click at [455, 358] on button "Next" at bounding box center [454, 363] width 303 height 53
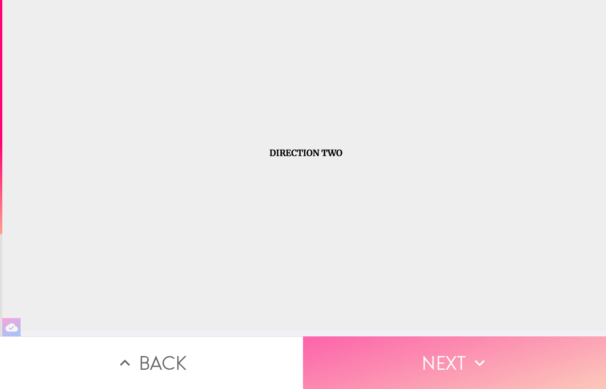
click at [455, 358] on button "Next" at bounding box center [454, 363] width 303 height 53
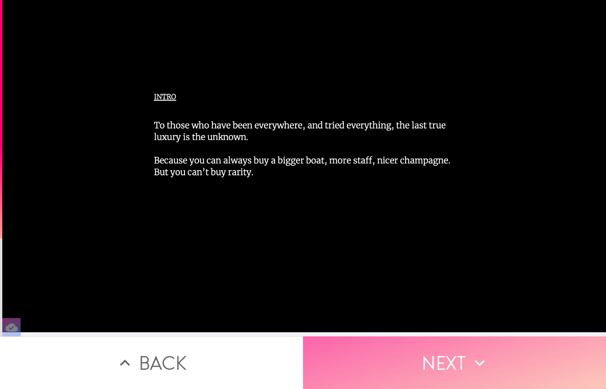
click at [451, 359] on button "Next" at bounding box center [454, 363] width 303 height 53
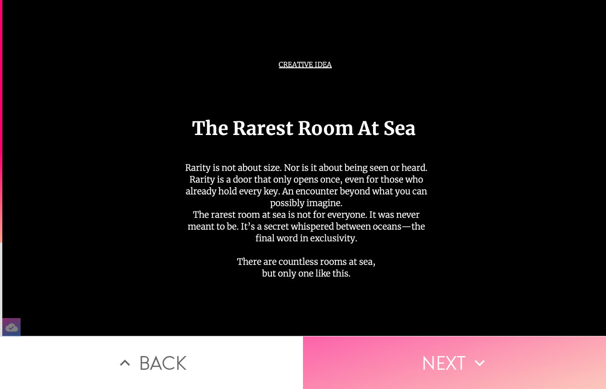
click at [450, 359] on button "Next" at bounding box center [454, 363] width 303 height 53
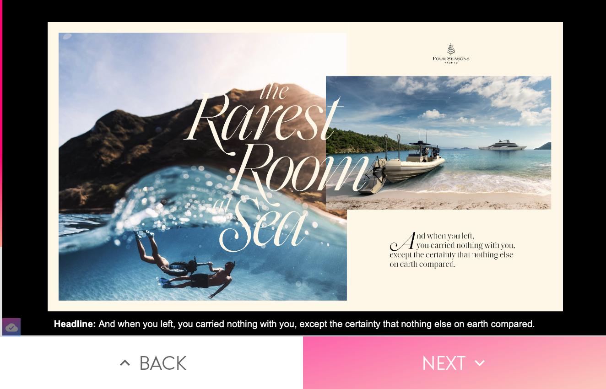
click at [450, 359] on button "Next" at bounding box center [454, 363] width 303 height 53
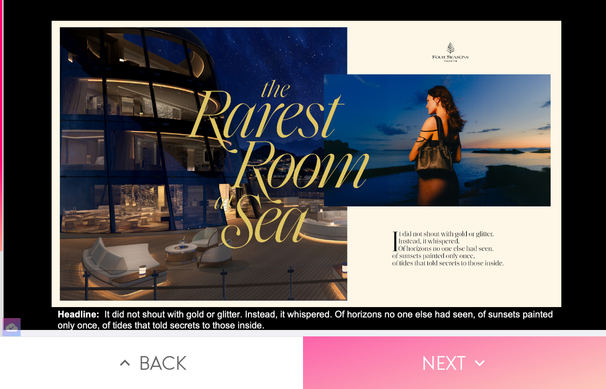
click at [450, 359] on button "Next" at bounding box center [454, 363] width 303 height 53
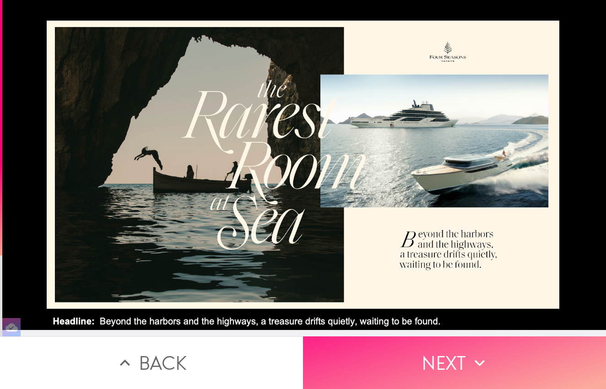
click at [433, 372] on button "Next" at bounding box center [454, 363] width 303 height 53
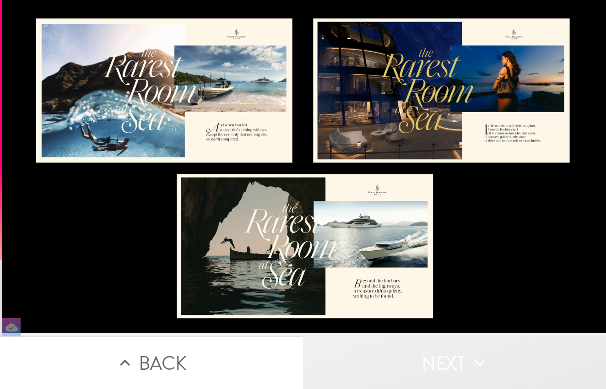
click at [435, 359] on button "Next" at bounding box center [454, 363] width 303 height 53
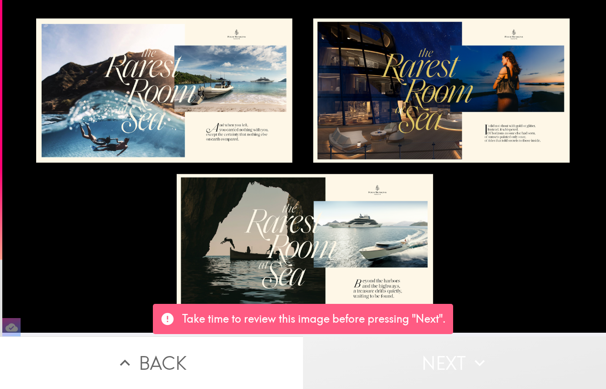
click at [435, 360] on button "Next" at bounding box center [454, 363] width 303 height 53
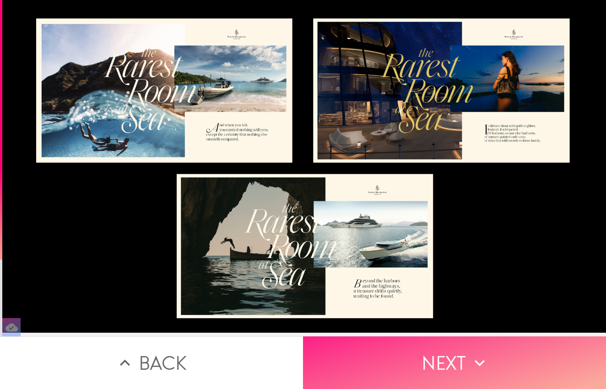
click at [435, 360] on button "Next" at bounding box center [454, 363] width 303 height 53
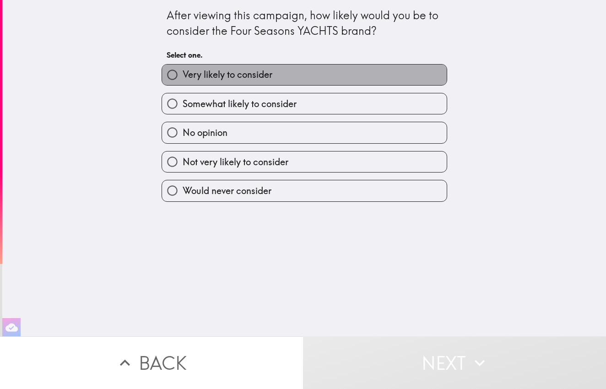
click at [239, 69] on span "Very likely to consider" at bounding box center [228, 74] width 90 height 13
click at [183, 69] on input "Very likely to consider" at bounding box center [172, 75] width 21 height 21
radio input "true"
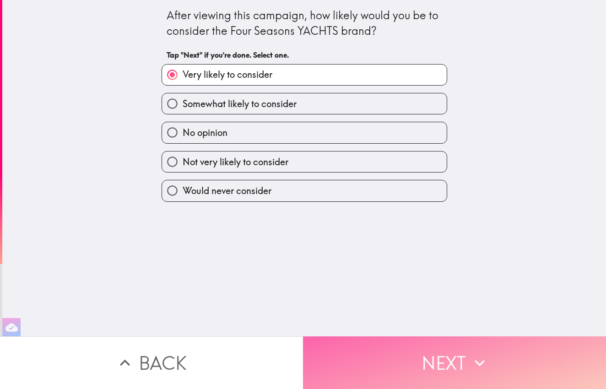
click at [408, 367] on button "Next" at bounding box center [454, 363] width 303 height 53
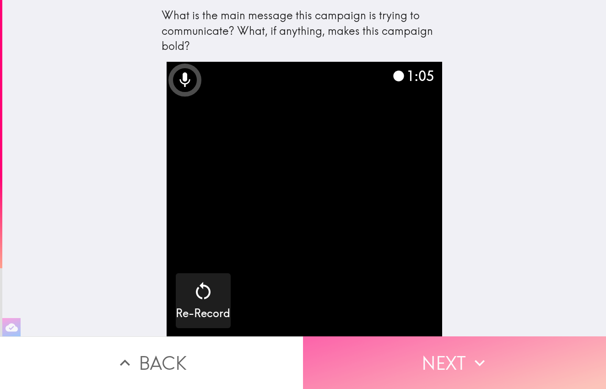
click at [431, 353] on button "Next" at bounding box center [454, 363] width 303 height 53
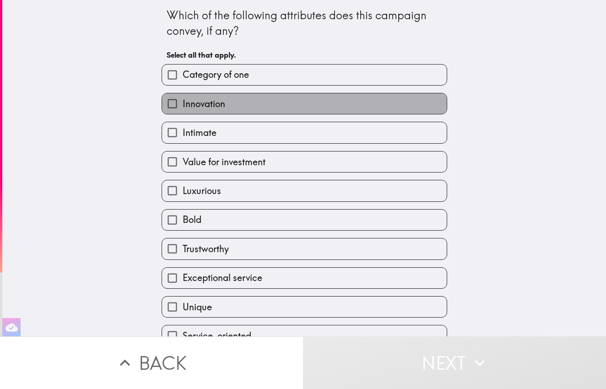
click at [267, 103] on label "Innovation" at bounding box center [304, 103] width 285 height 21
click at [183, 103] on input "Innovation" at bounding box center [172, 103] width 21 height 21
checkbox input "true"
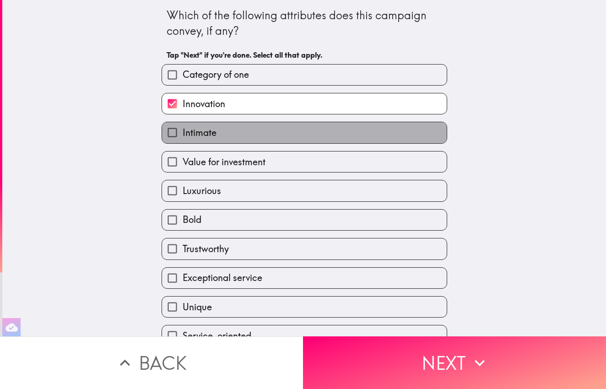
click at [261, 142] on label "Intimate" at bounding box center [304, 132] width 285 height 21
click at [183, 142] on input "Intimate" at bounding box center [172, 132] width 21 height 21
checkbox input "true"
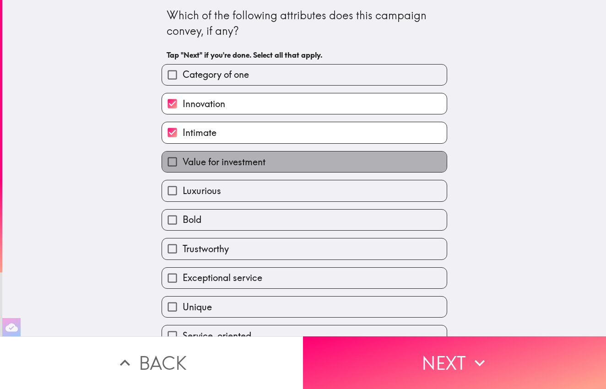
click at [262, 165] on span "Value for investment" at bounding box center [224, 162] width 83 height 13
click at [183, 165] on input "Value for investment" at bounding box center [172, 162] width 21 height 21
checkbox input "true"
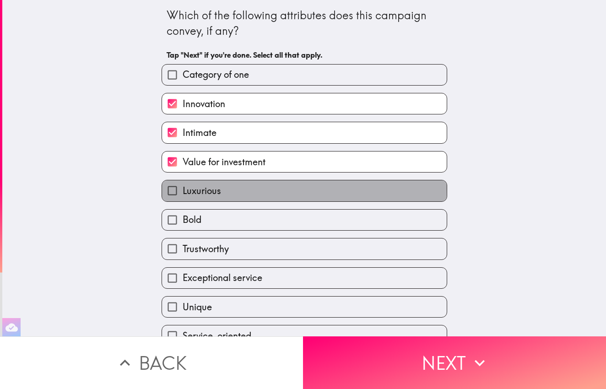
click at [260, 190] on label "Luxurious" at bounding box center [304, 190] width 285 height 21
click at [183, 190] on input "Luxurious" at bounding box center [172, 190] width 21 height 21
checkbox input "true"
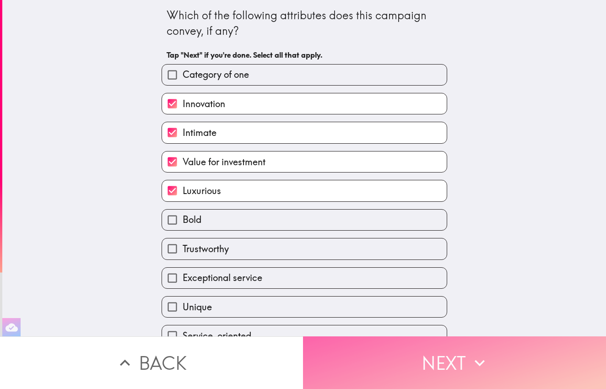
click at [449, 371] on button "Next" at bounding box center [454, 363] width 303 height 53
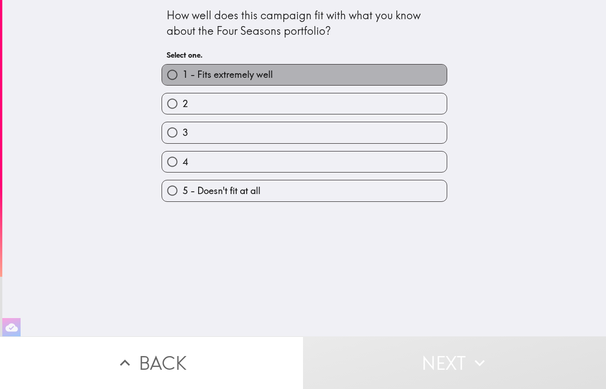
click at [289, 71] on label "1 - Fits extremely well" at bounding box center [304, 75] width 285 height 21
click at [183, 71] on input "1 - Fits extremely well" at bounding box center [172, 75] width 21 height 21
radio input "true"
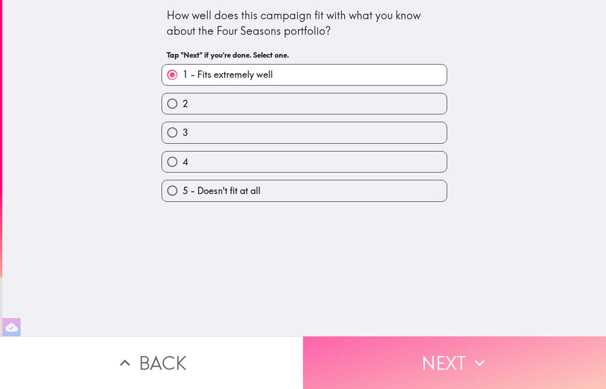
click at [454, 375] on button "Next" at bounding box center [454, 363] width 303 height 53
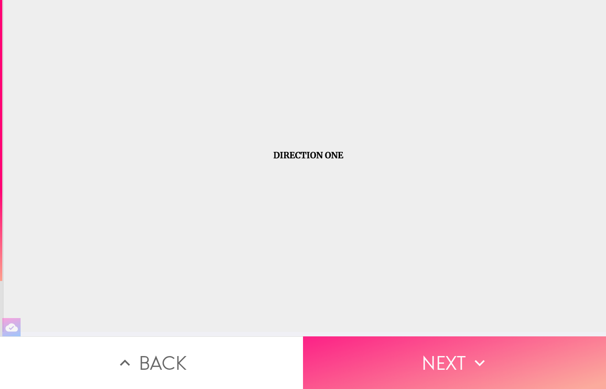
click at [426, 365] on button "Next" at bounding box center [454, 363] width 303 height 53
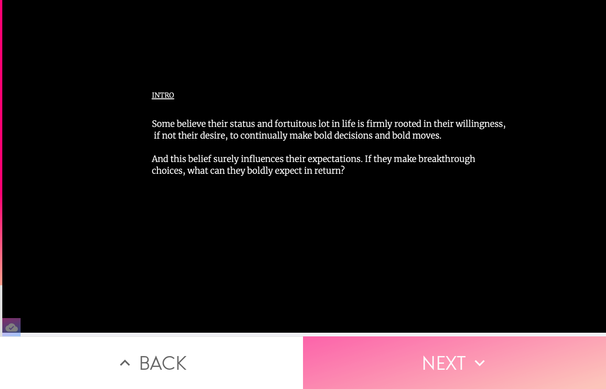
click at [443, 364] on button "Next" at bounding box center [454, 363] width 303 height 53
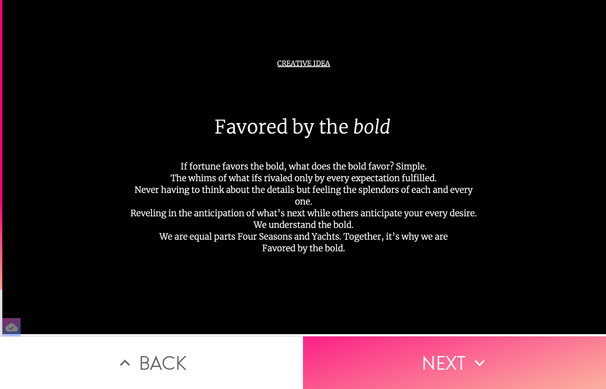
click at [449, 358] on button "Next" at bounding box center [454, 363] width 303 height 53
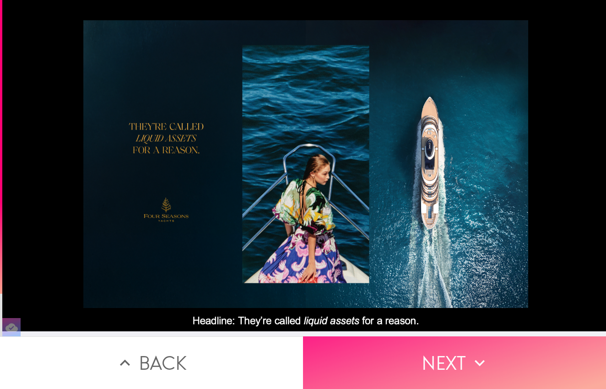
click at [420, 362] on button "Next" at bounding box center [454, 363] width 303 height 53
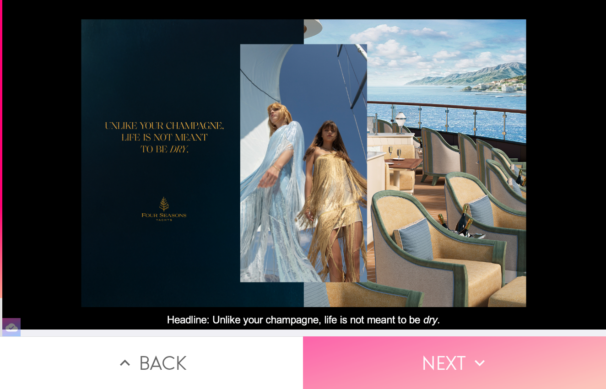
click at [420, 363] on button "Next" at bounding box center [454, 363] width 303 height 53
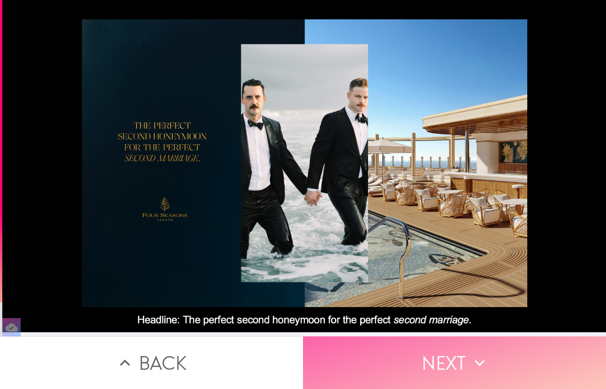
click at [426, 364] on button "Next" at bounding box center [454, 363] width 303 height 53
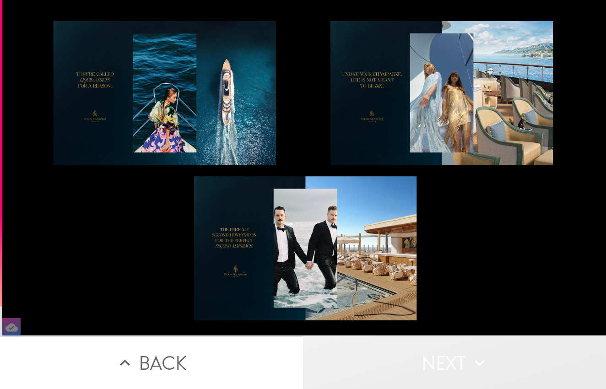
click at [447, 359] on button "Next" at bounding box center [454, 363] width 303 height 53
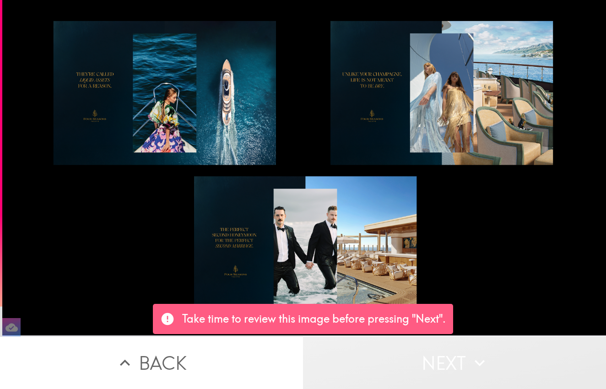
click at [410, 347] on button "Next" at bounding box center [454, 363] width 303 height 53
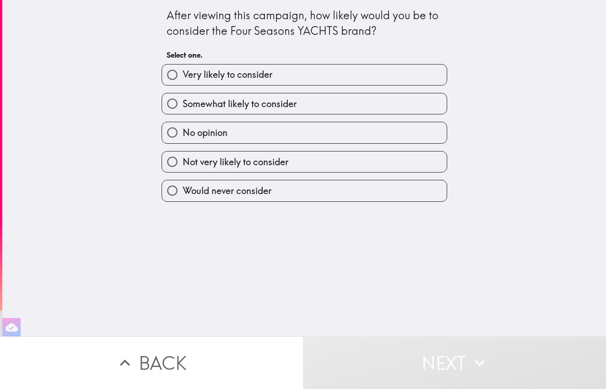
click at [401, 94] on label "Somewhat likely to consider" at bounding box center [304, 103] width 285 height 21
click at [183, 94] on input "Somewhat likely to consider" at bounding box center [172, 103] width 21 height 21
radio input "true"
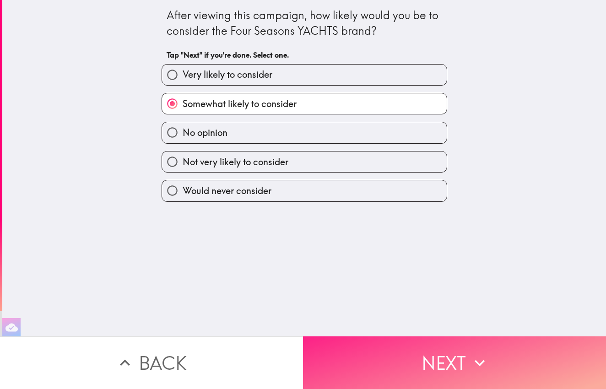
click at [413, 356] on button "Next" at bounding box center [454, 363] width 303 height 53
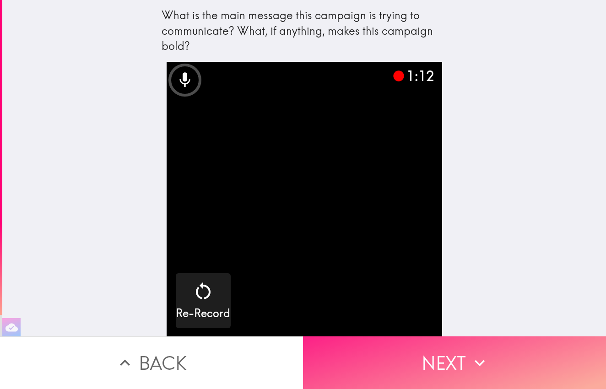
click at [428, 359] on button "Next" at bounding box center [454, 363] width 303 height 53
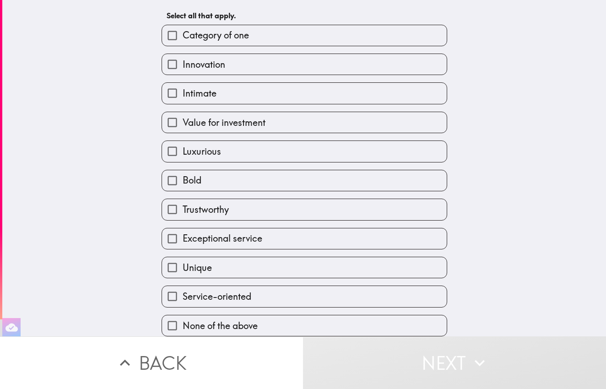
scroll to position [44, 0]
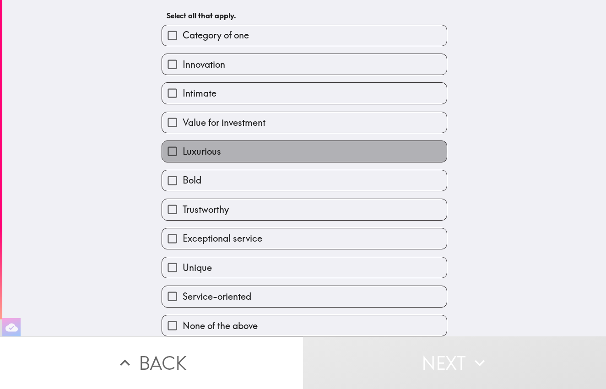
click at [285, 148] on label "Luxurious" at bounding box center [304, 151] width 285 height 21
click at [183, 148] on input "Luxurious" at bounding box center [172, 151] width 21 height 21
checkbox input "true"
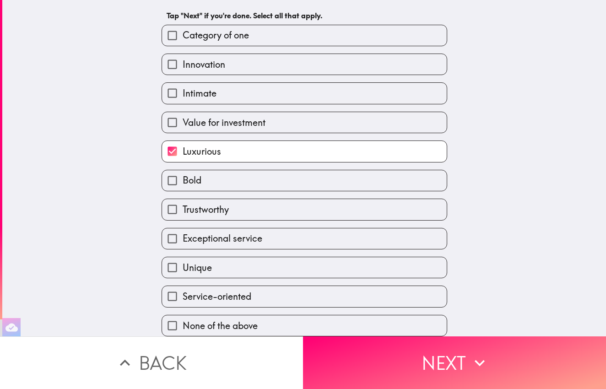
click at [238, 243] on span "Exceptional service" at bounding box center [223, 238] width 80 height 13
click at [183, 243] on input "Exceptional service" at bounding box center [172, 239] width 21 height 21
checkbox input "true"
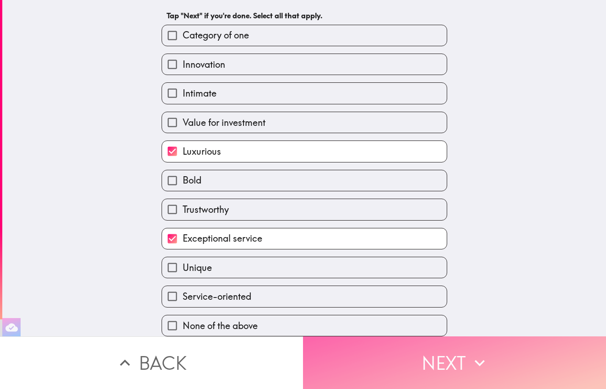
click at [441, 374] on button "Next" at bounding box center [454, 363] width 303 height 53
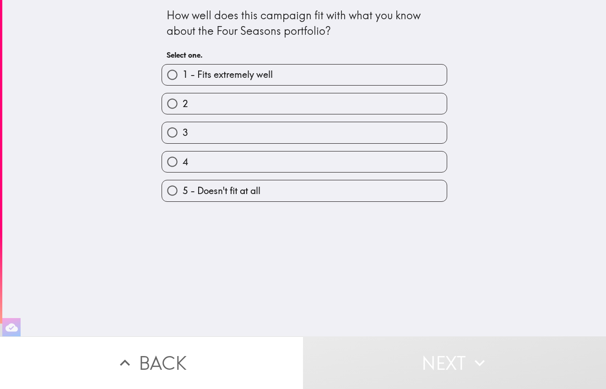
click at [367, 105] on label "2" at bounding box center [304, 103] width 285 height 21
click at [183, 105] on input "2" at bounding box center [172, 103] width 21 height 21
radio input "true"
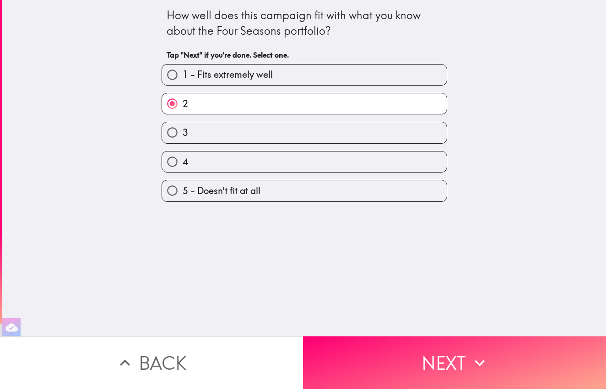
click at [369, 78] on label "1 - Fits extremely well" at bounding box center [304, 75] width 285 height 21
click at [183, 78] on input "1 - Fits extremely well" at bounding box center [172, 75] width 21 height 21
radio input "true"
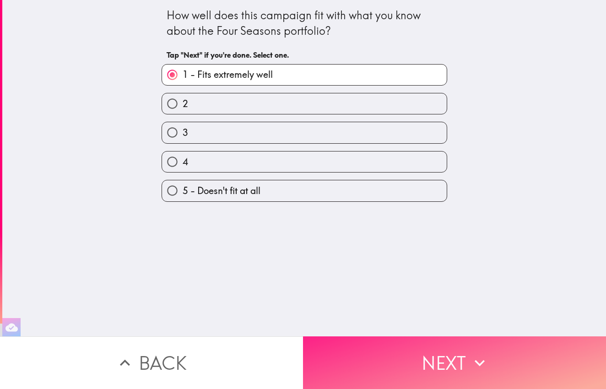
click at [385, 368] on button "Next" at bounding box center [454, 363] width 303 height 53
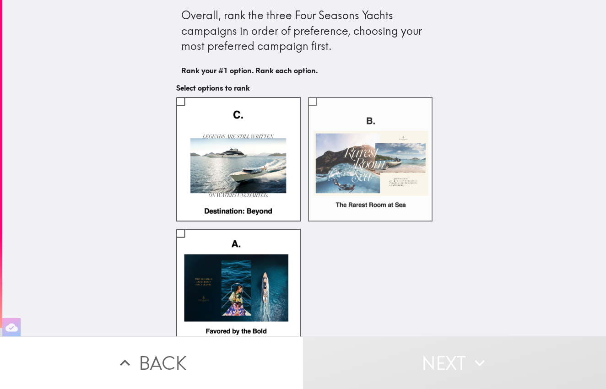
click at [342, 161] on label at bounding box center [370, 159] width 125 height 125
click at [323, 112] on input "checkbox" at bounding box center [312, 101] width 21 height 21
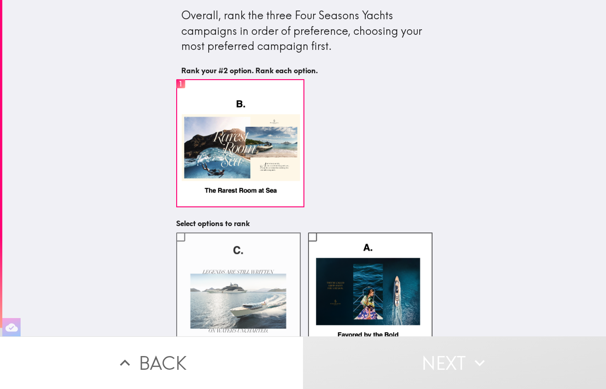
click at [278, 277] on label at bounding box center [238, 295] width 125 height 125
click at [191, 247] on input "checkbox" at bounding box center [180, 237] width 21 height 21
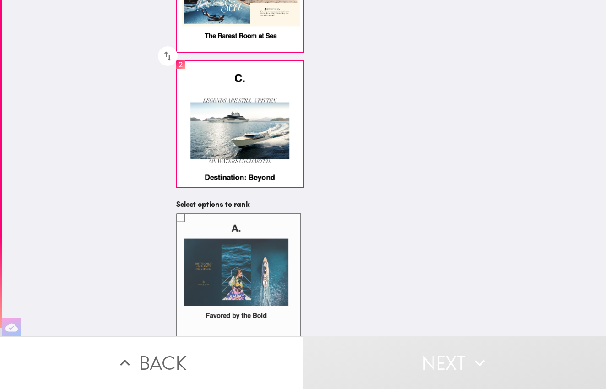
click at [278, 277] on label at bounding box center [238, 275] width 125 height 125
click at [191, 228] on input "checkbox" at bounding box center [180, 217] width 21 height 21
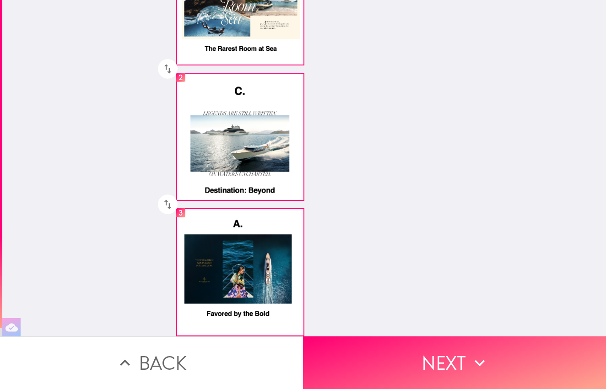
scroll to position [141, 0]
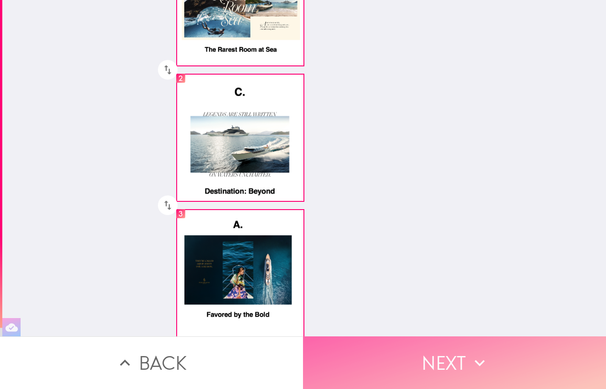
click at [436, 365] on button "Next" at bounding box center [454, 363] width 303 height 53
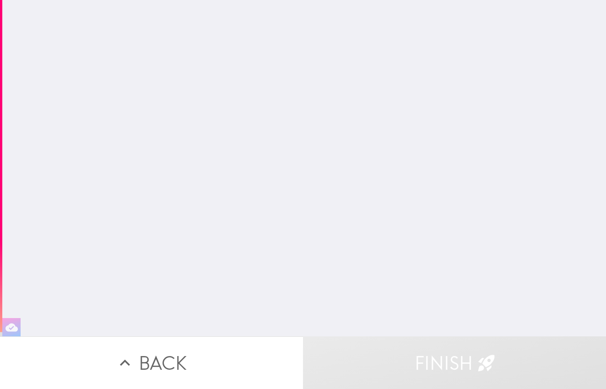
type input "Rachael"
type input "[EMAIL_ADDRESS][DOMAIN_NAME]"
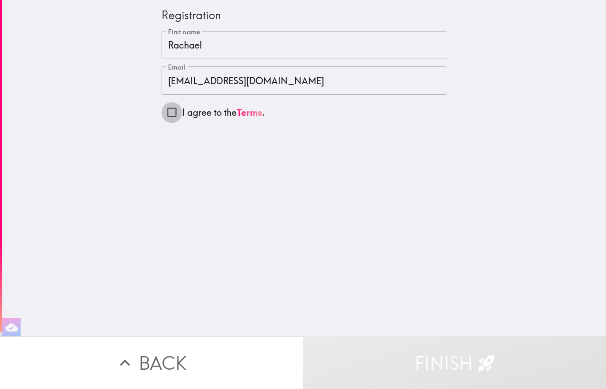
click at [175, 114] on input "I agree to the Terms ." at bounding box center [172, 112] width 21 height 21
checkbox input "true"
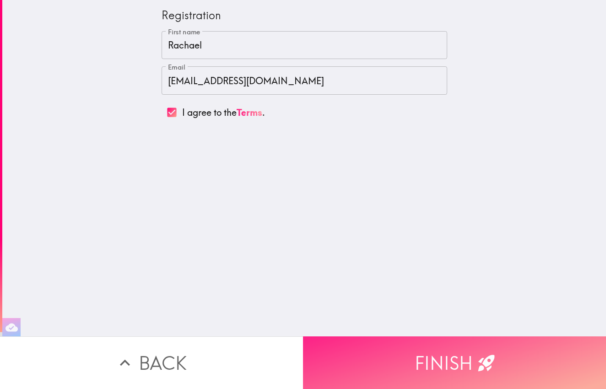
click at [451, 361] on button "Finish" at bounding box center [454, 363] width 303 height 53
